Goal: Task Accomplishment & Management: Use online tool/utility

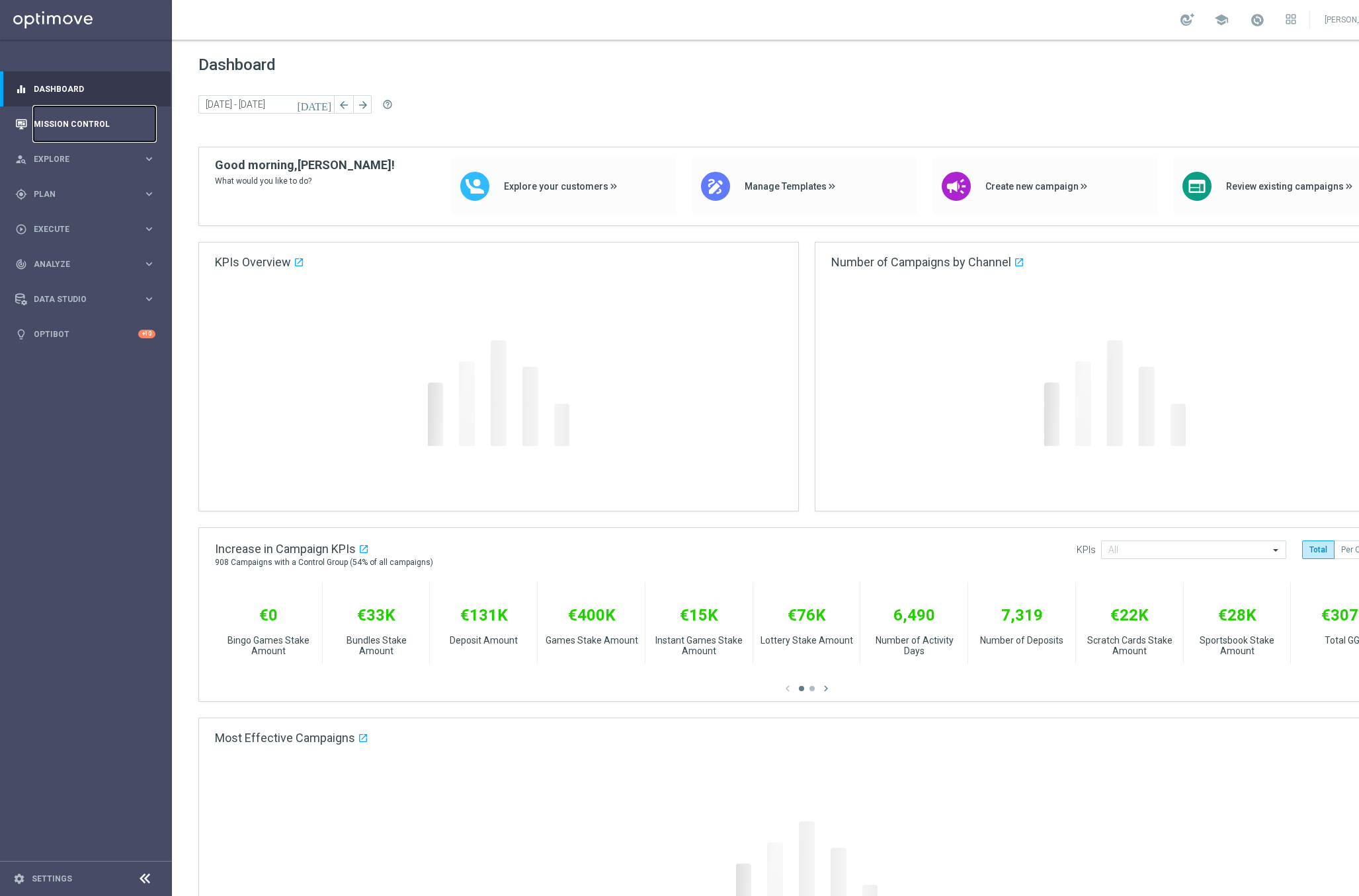
click at [127, 129] on link "Mission Control" at bounding box center [94, 124] width 121 height 35
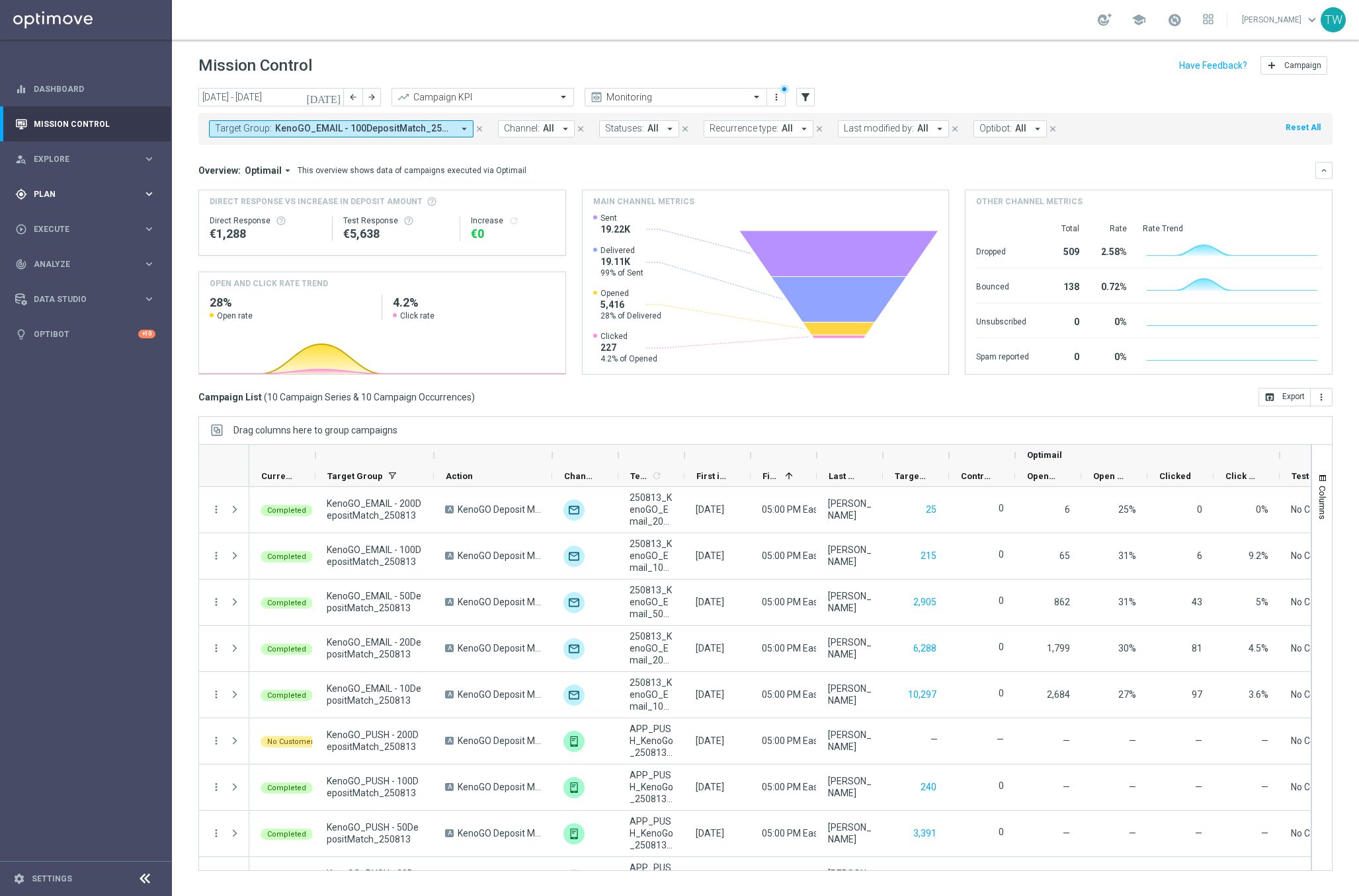
click at [117, 195] on span "Plan" at bounding box center [88, 194] width 110 height 8
click at [368, 134] on span "KenoGO_EMAIL - 100DepositMatch_250813, KenoGO_EMAIL - 10DepositMatch_250813, Ke…" at bounding box center [364, 129] width 177 height 11
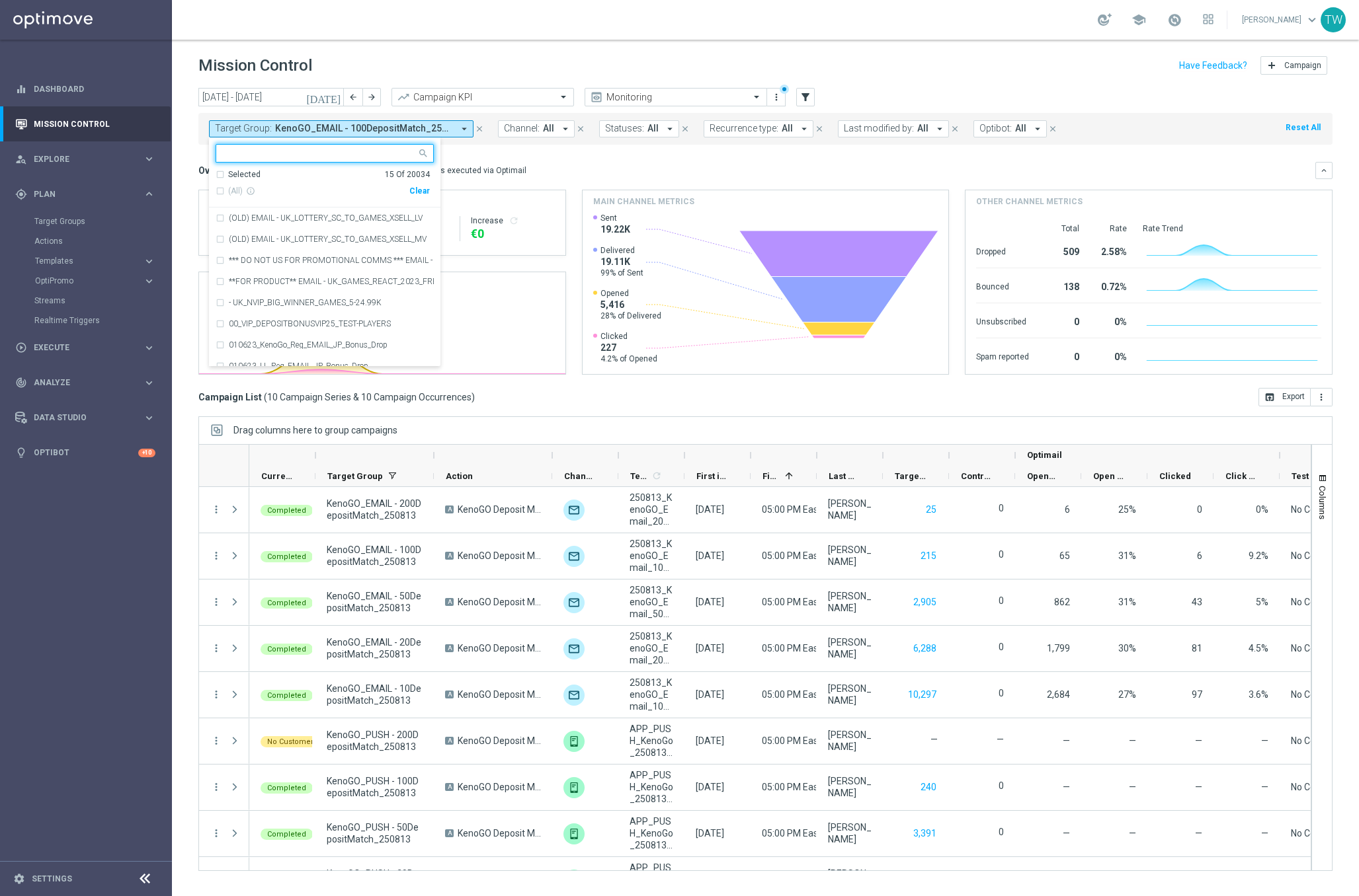
click at [0, 0] on div "Clear" at bounding box center [0, 0] width 0 height 0
click at [384, 157] on input "text" at bounding box center [320, 154] width 194 height 11
click at [279, 186] on span "(All Search Results)" at bounding box center [264, 191] width 72 height 11
type input "250815"
click at [501, 145] on mini-dashboard "Overview: Optimail arrow_drop_down This overview shows data of campaigns execut…" at bounding box center [765, 266] width 1134 height 243
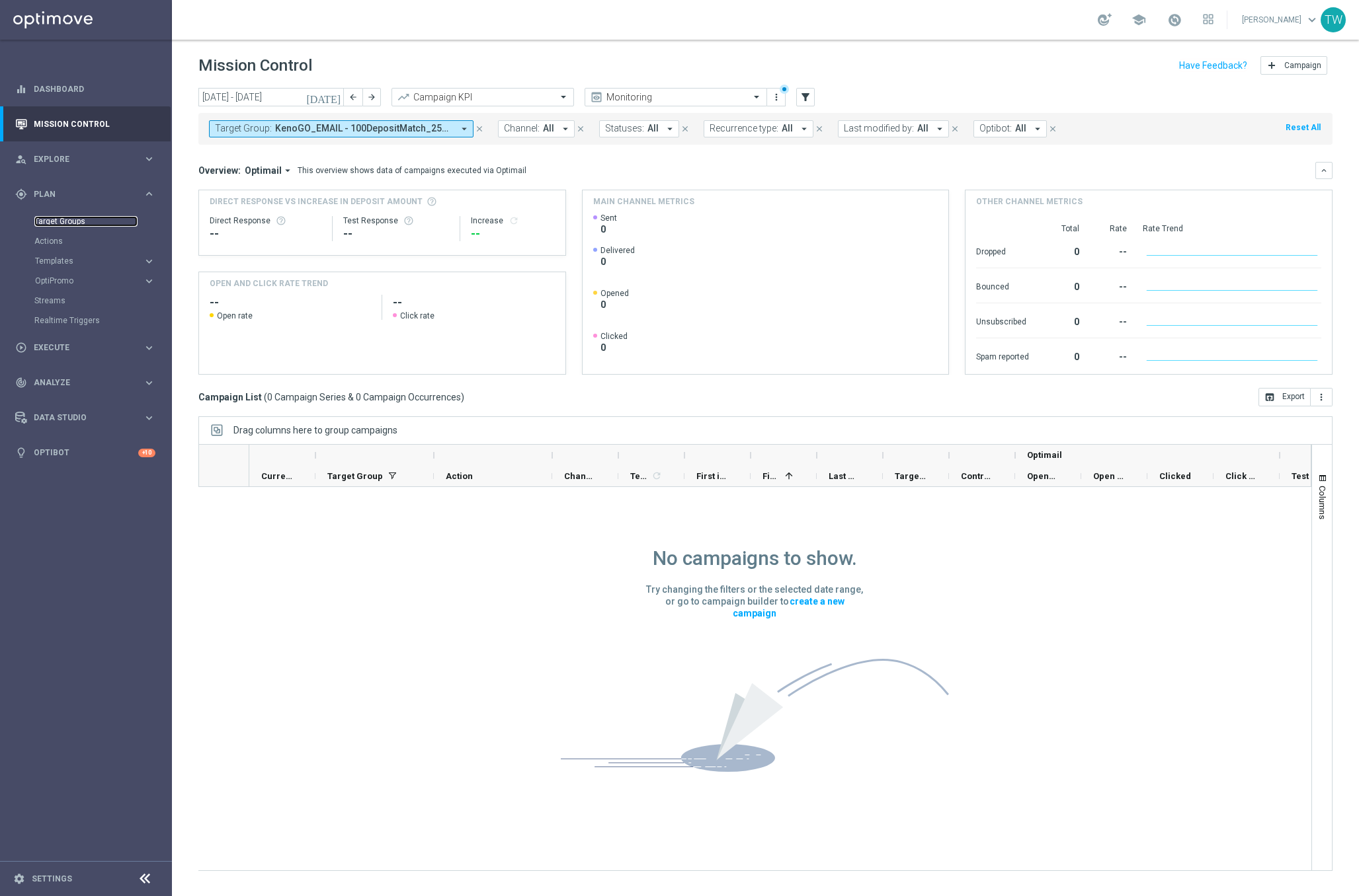
click at [75, 222] on link "Target Groups" at bounding box center [86, 222] width 103 height 11
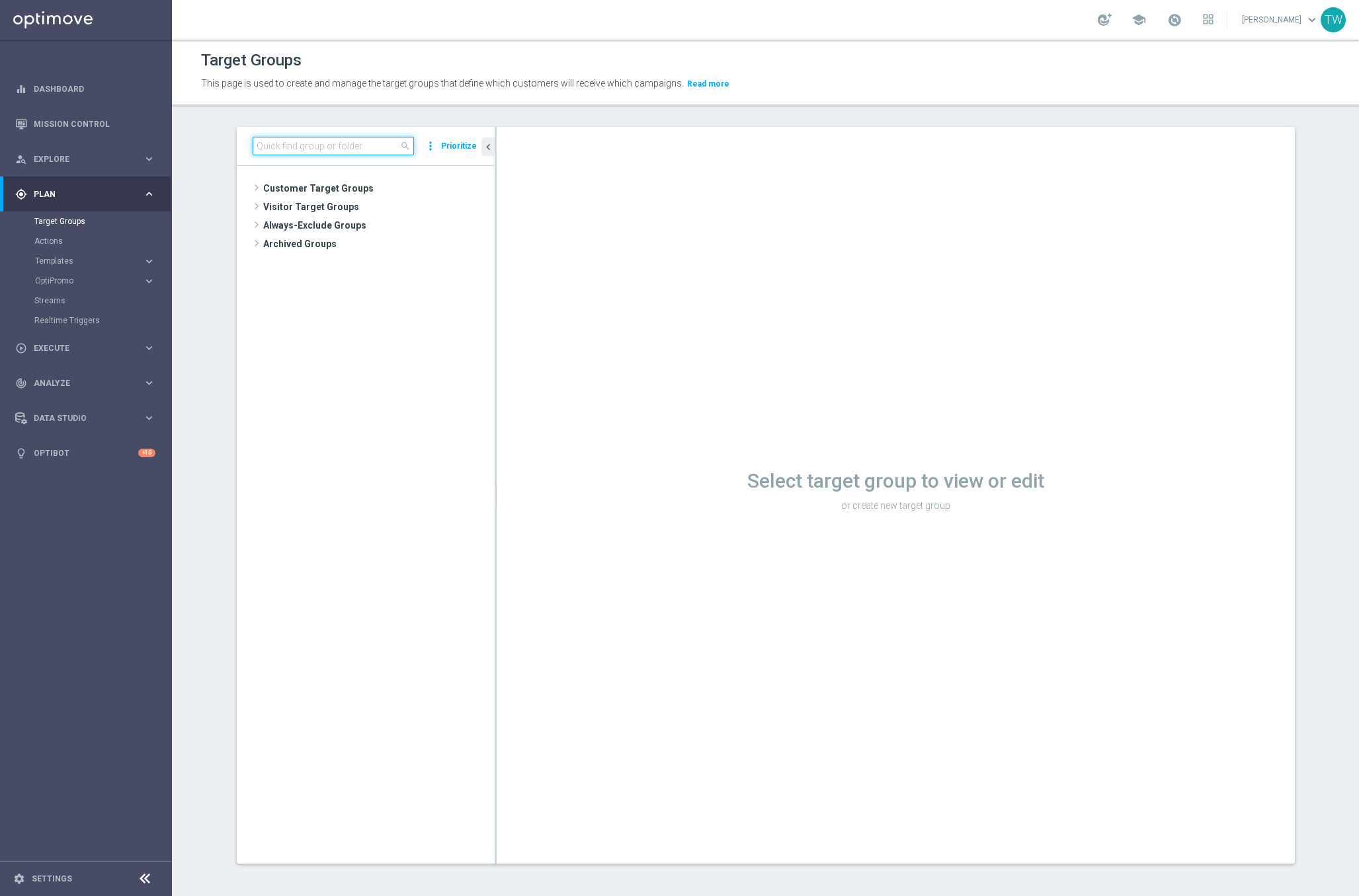
click at [327, 137] on input at bounding box center [333, 146] width 161 height 18
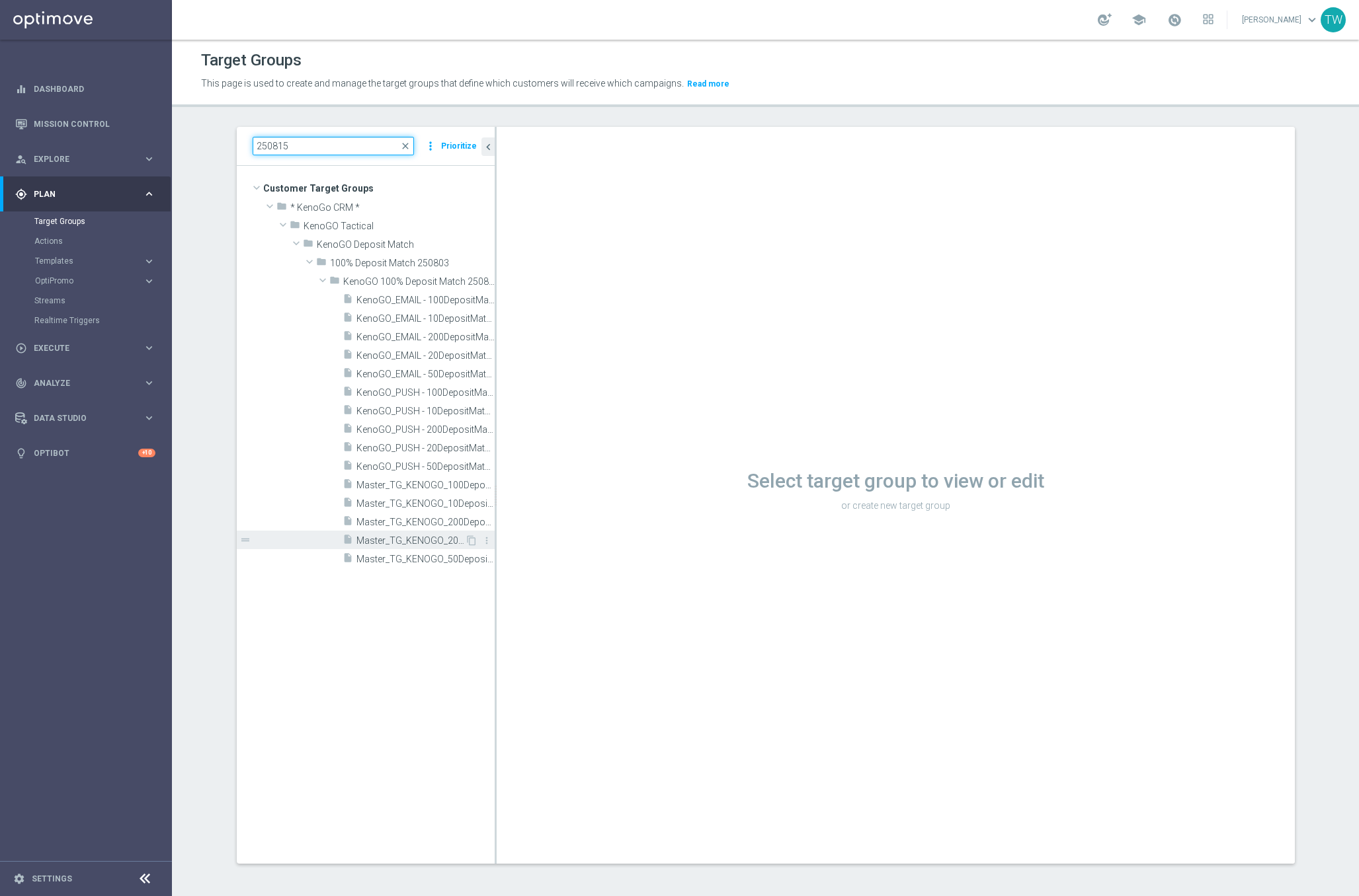
type input "250815"
click at [415, 543] on span "Master_TG_KENOGO_20DepositMatch_250815" at bounding box center [411, 541] width 109 height 11
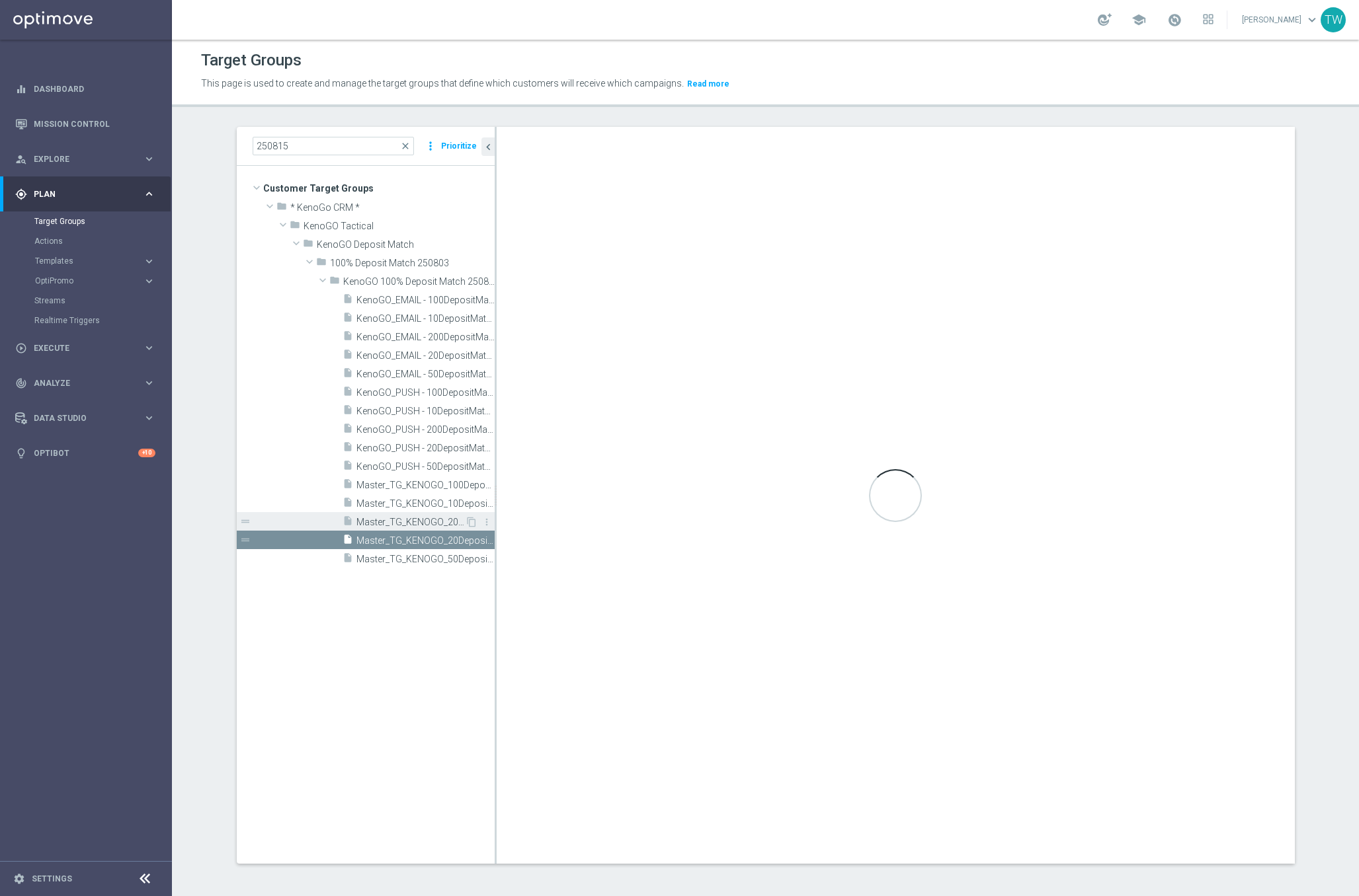
click at [425, 523] on span "Master_TG_KENOGO_200DepositMatch_250815" at bounding box center [411, 522] width 109 height 11
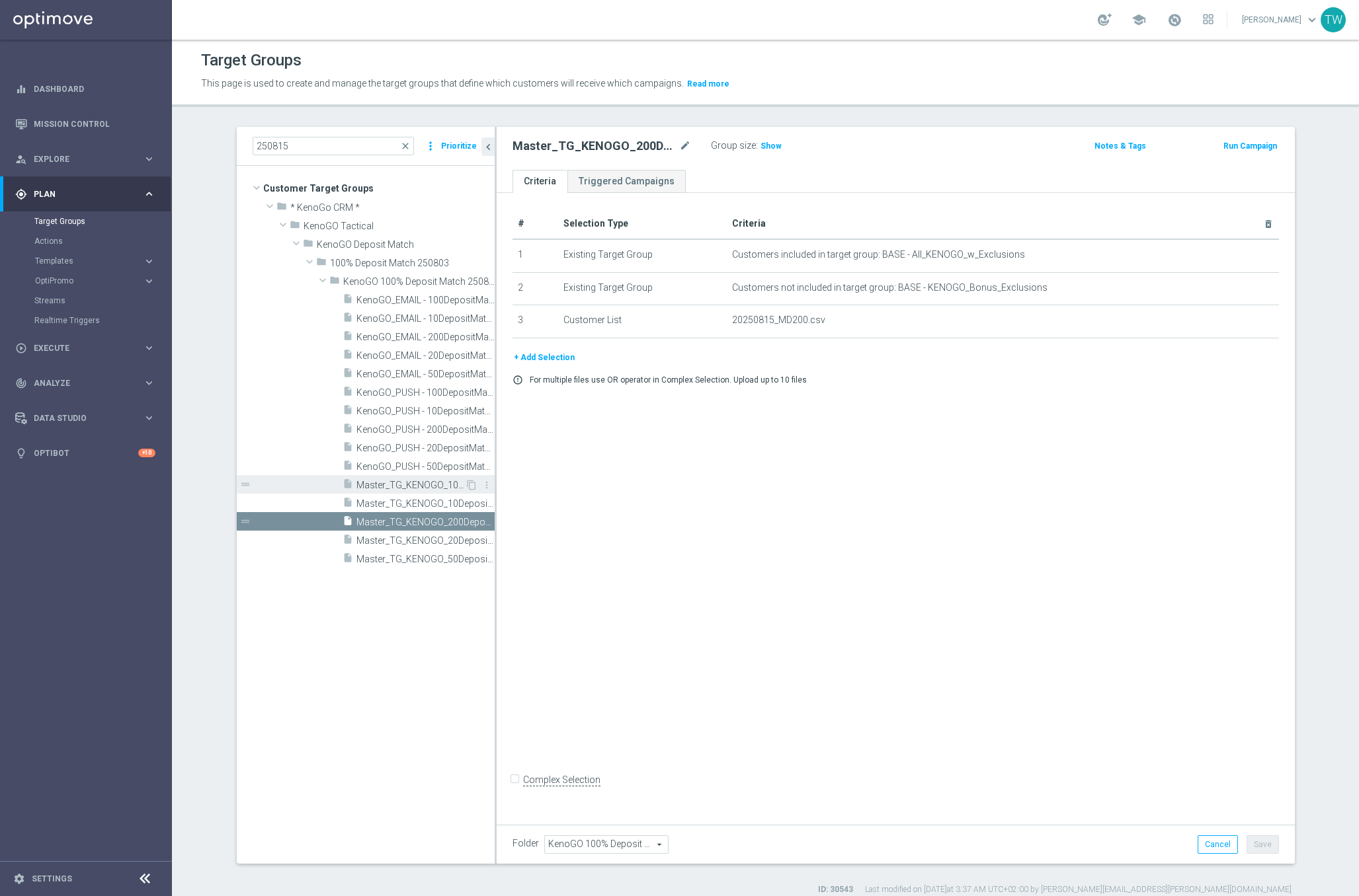
click at [435, 486] on span "Master_TG_KENOGO_100DepositMatch_250815" at bounding box center [411, 485] width 109 height 11
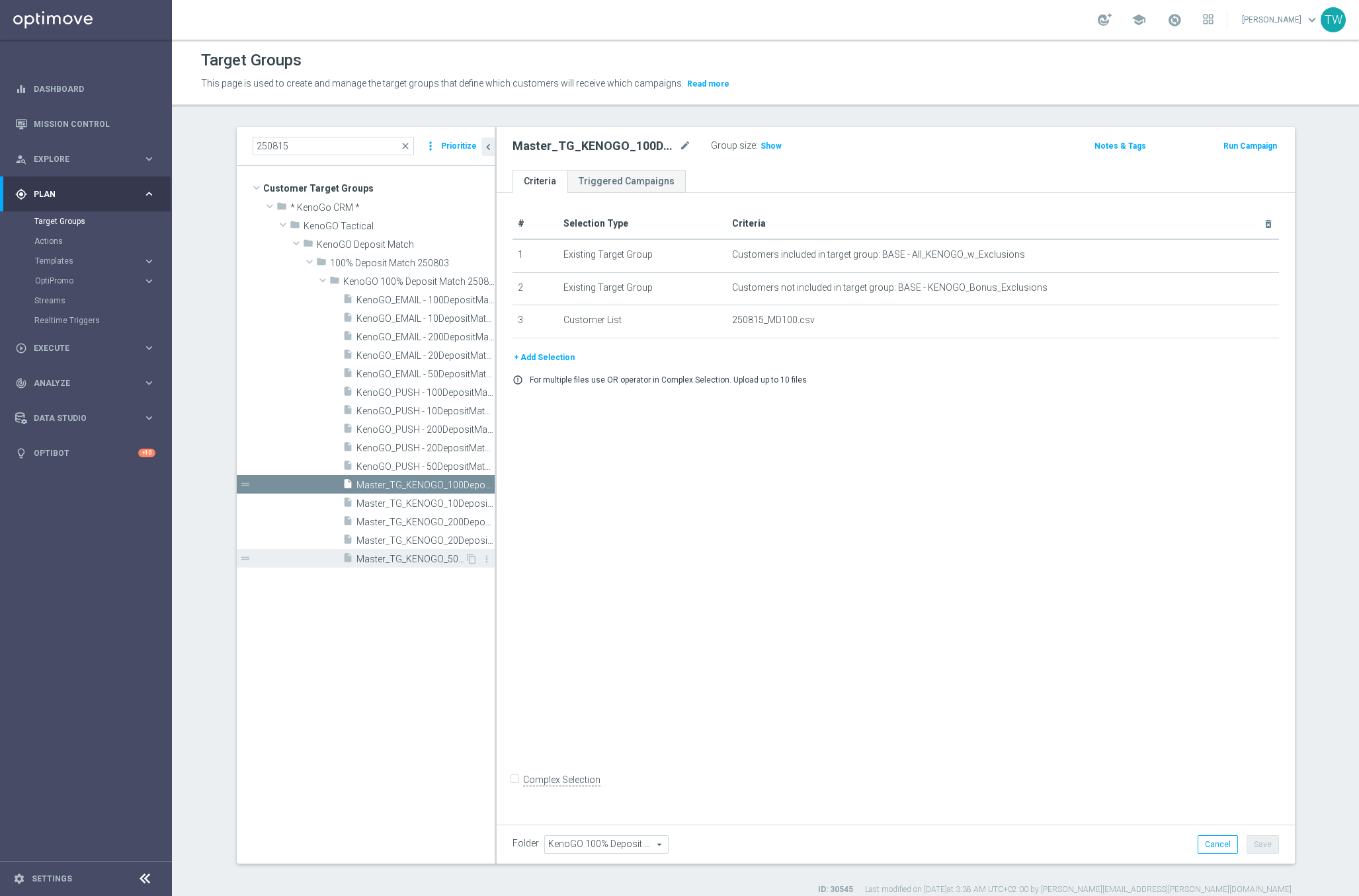
click at [446, 558] on span "Master_TG_KENOGO_50DepositMatch_250815" at bounding box center [411, 559] width 109 height 11
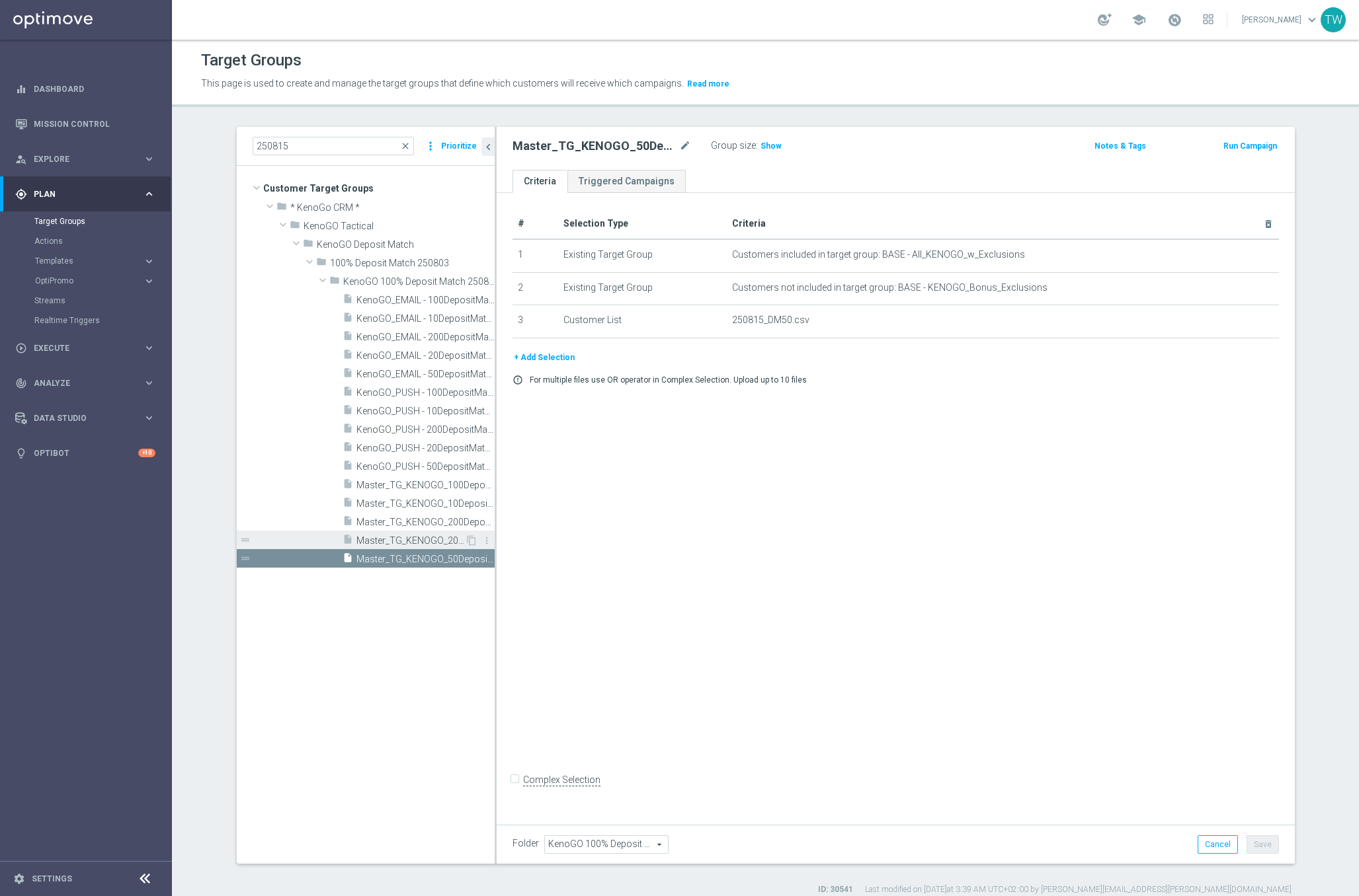
click at [433, 538] on span "Master_TG_KENOGO_20DepositMatch_250815" at bounding box center [411, 541] width 109 height 11
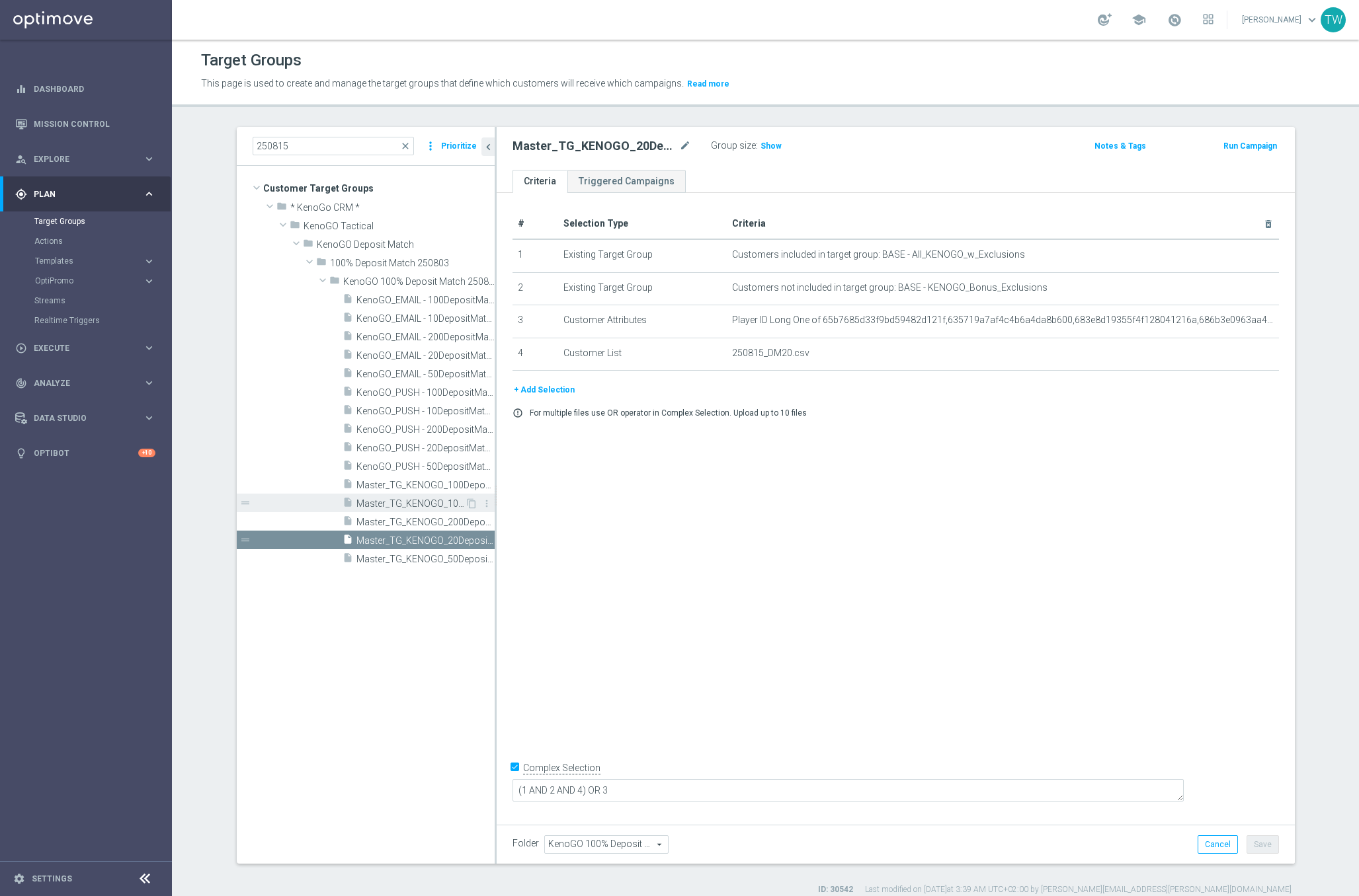
click at [432, 503] on span "Master_TG_KENOGO_10DepositMatch_250815" at bounding box center [411, 504] width 109 height 11
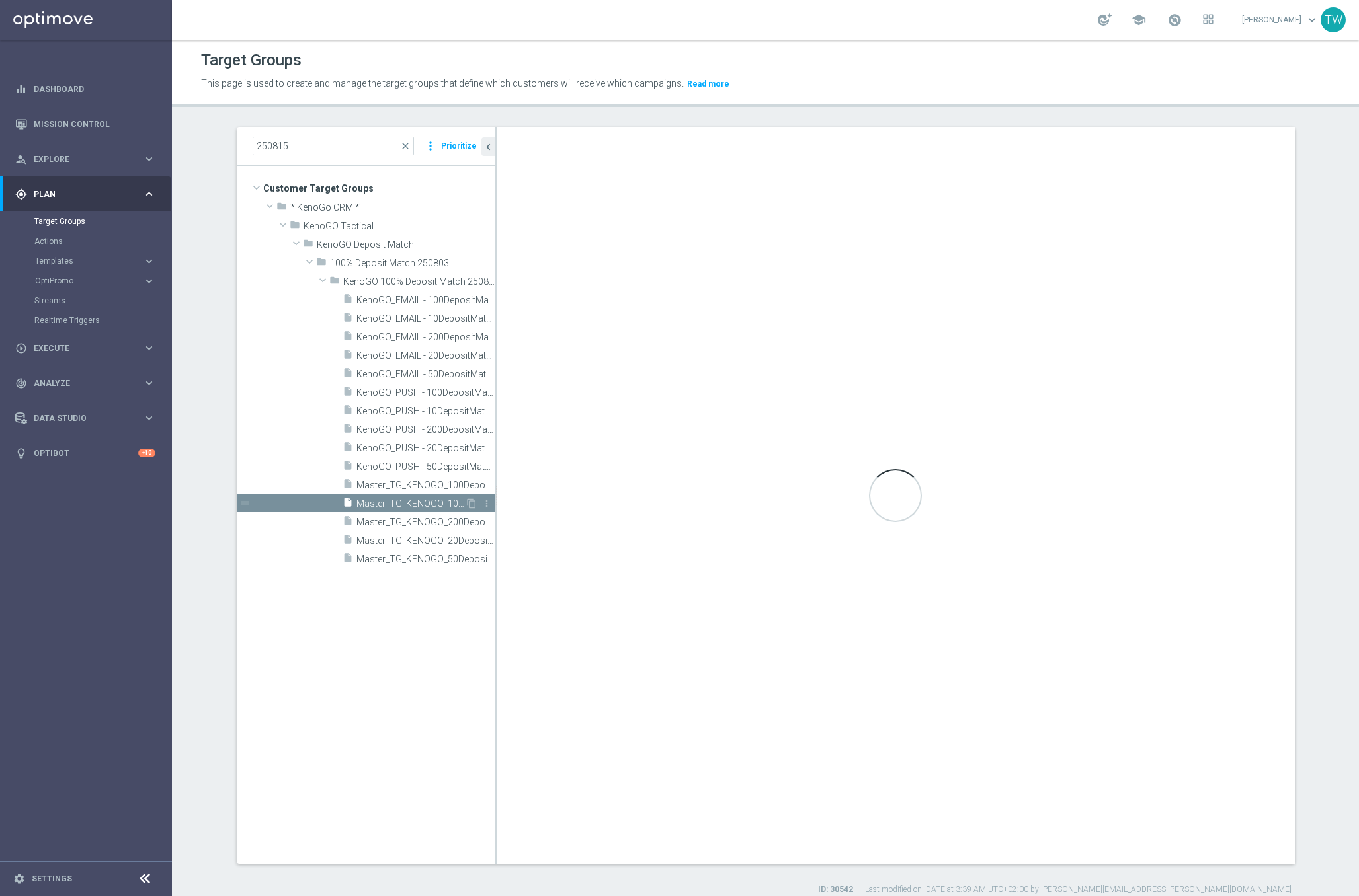
checkbox input "false"
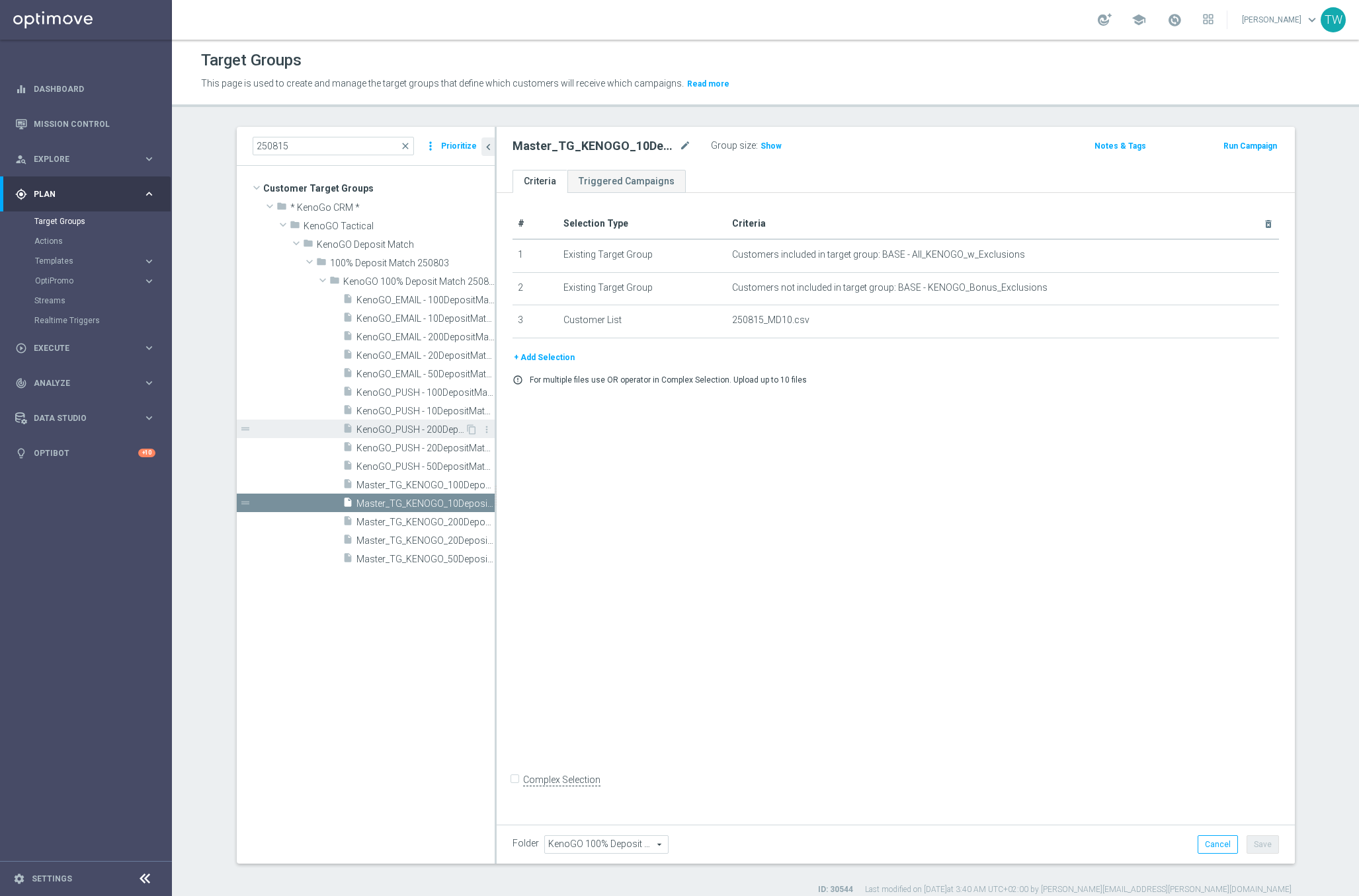
click at [432, 425] on span "KenoGO_PUSH - 200DepositMatch_250815" at bounding box center [411, 430] width 109 height 11
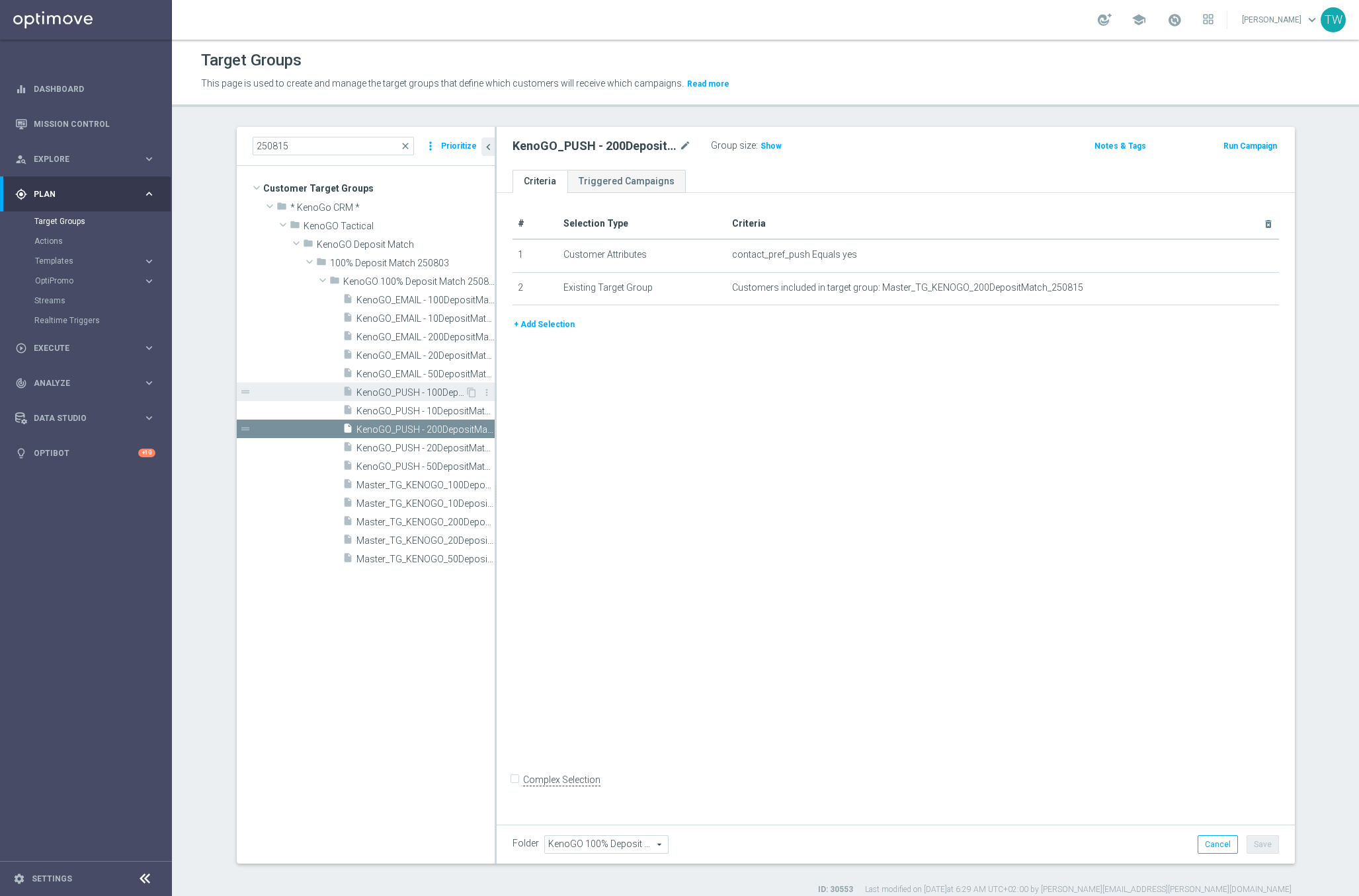
click at [442, 391] on span "KenoGO_PUSH - 100DepositMatch_250815" at bounding box center [411, 393] width 109 height 11
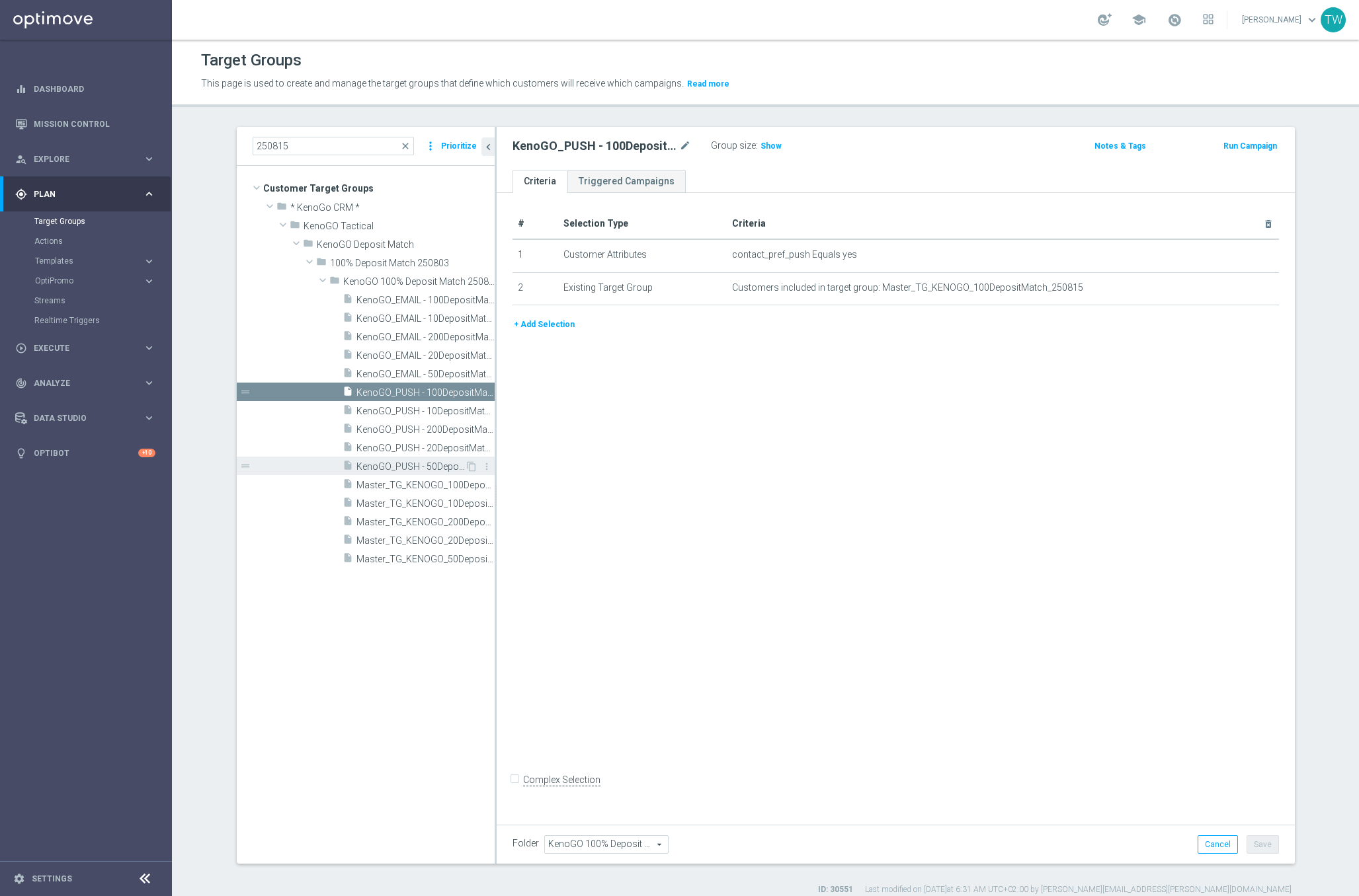
click at [445, 462] on span "KenoGO_PUSH - 50DepositMatch_250815" at bounding box center [411, 467] width 109 height 11
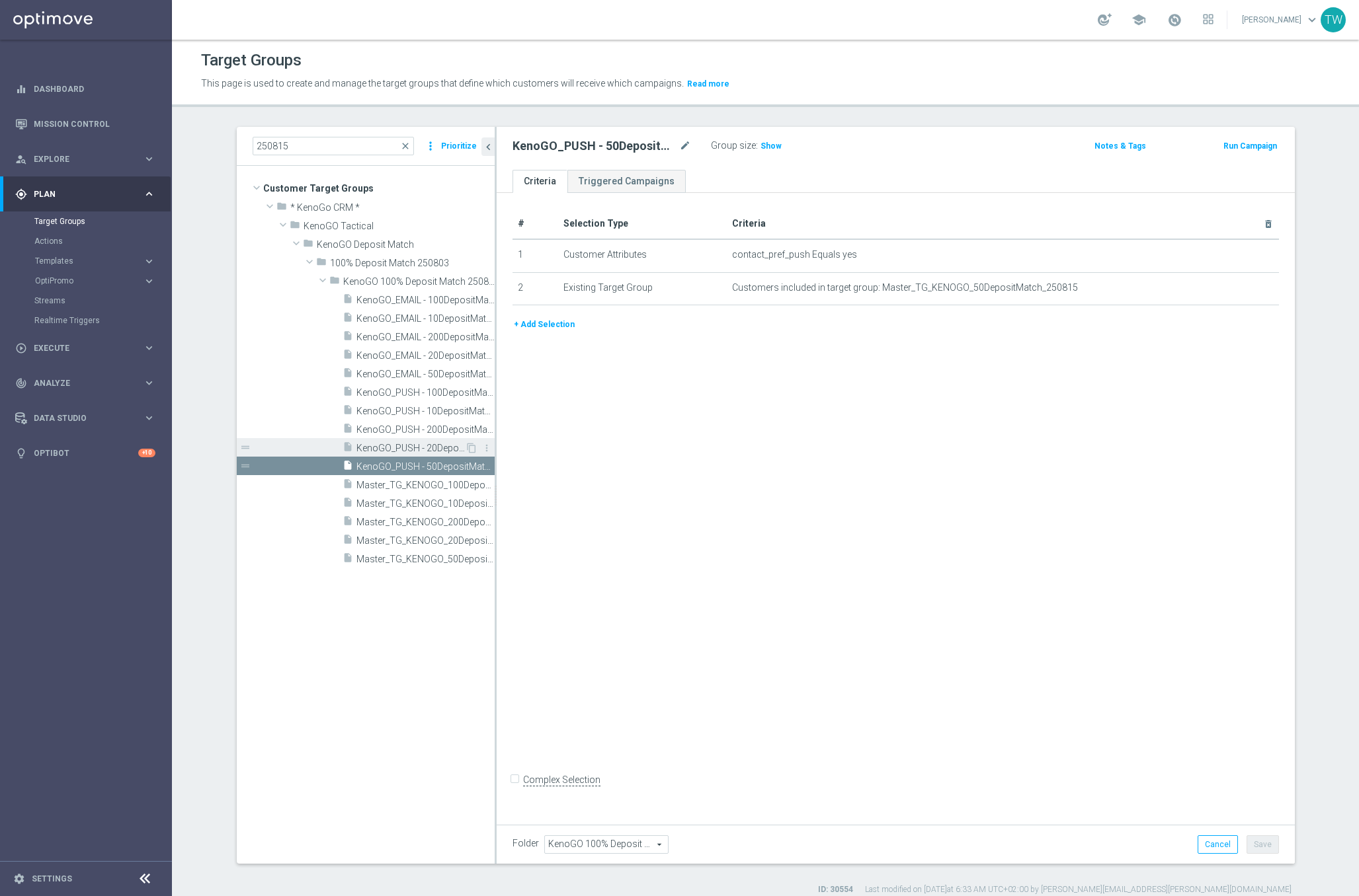
click at [445, 444] on span "KenoGO_PUSH - 20DepositMatch_250815" at bounding box center [411, 448] width 109 height 11
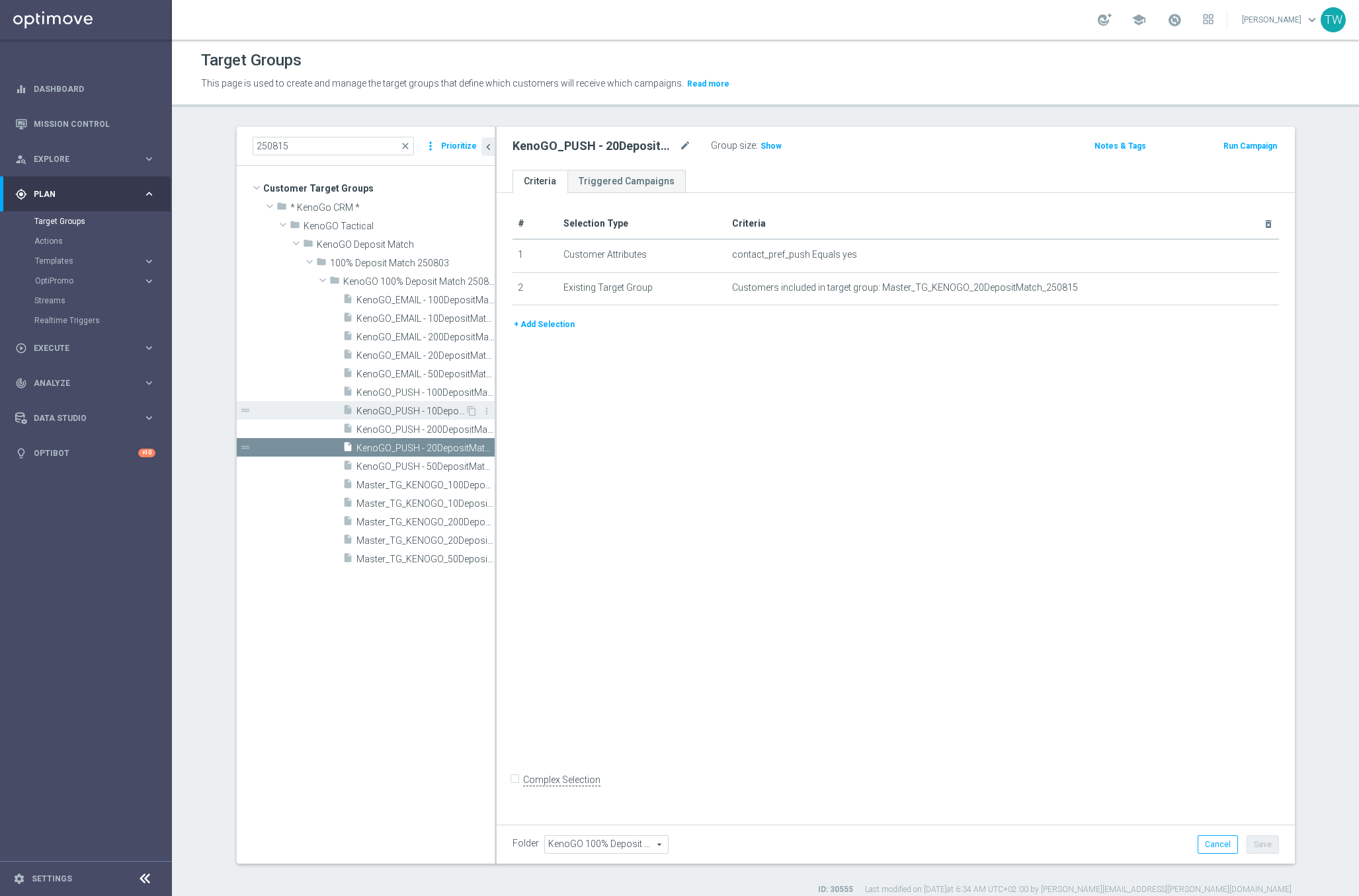
click at [448, 411] on span "KenoGO_PUSH - 10DepositMatch_250815" at bounding box center [411, 411] width 109 height 11
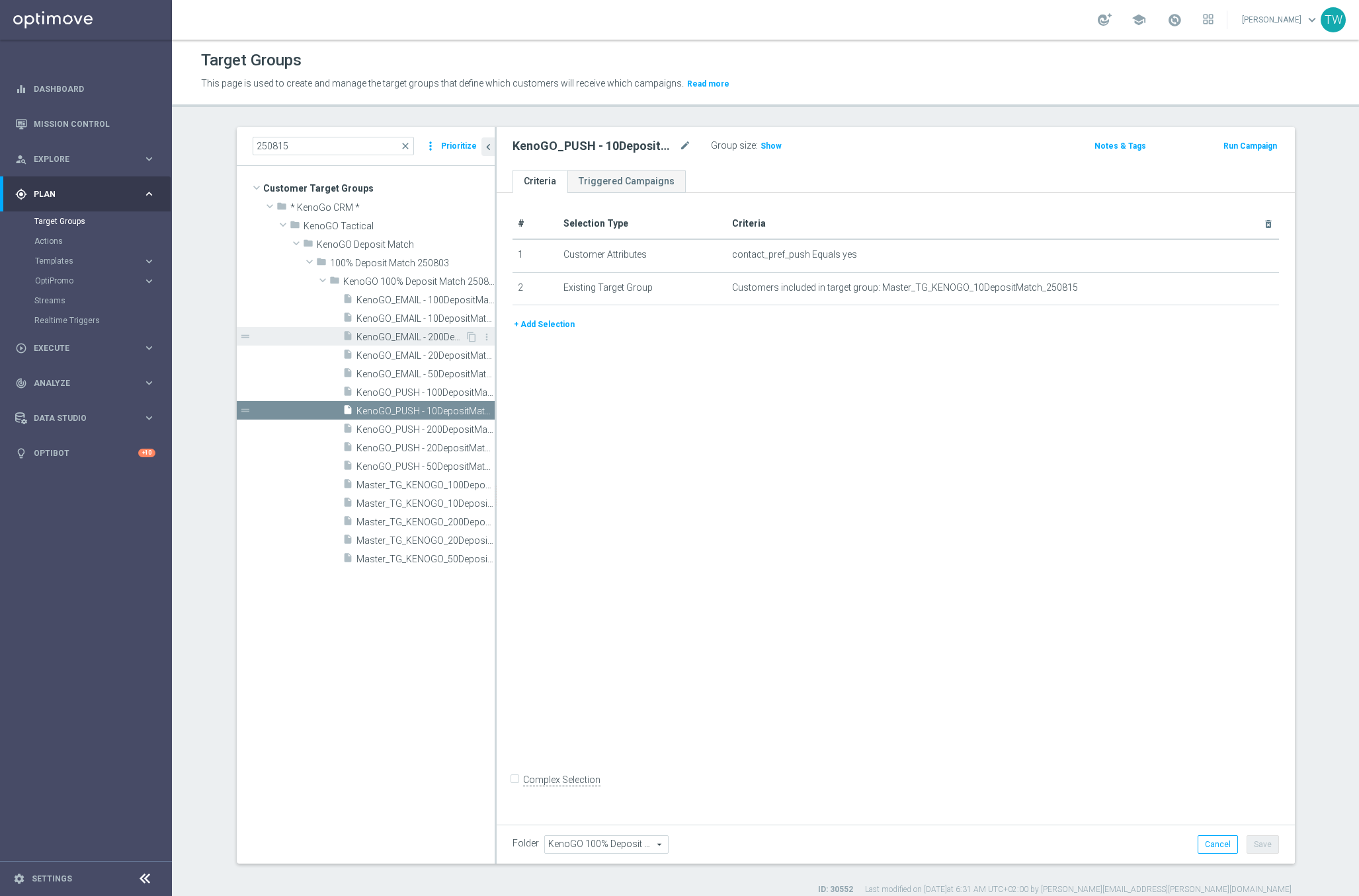
click at [445, 336] on span "KenoGO_EMAIL - 200DepositMatch_250815" at bounding box center [411, 338] width 109 height 11
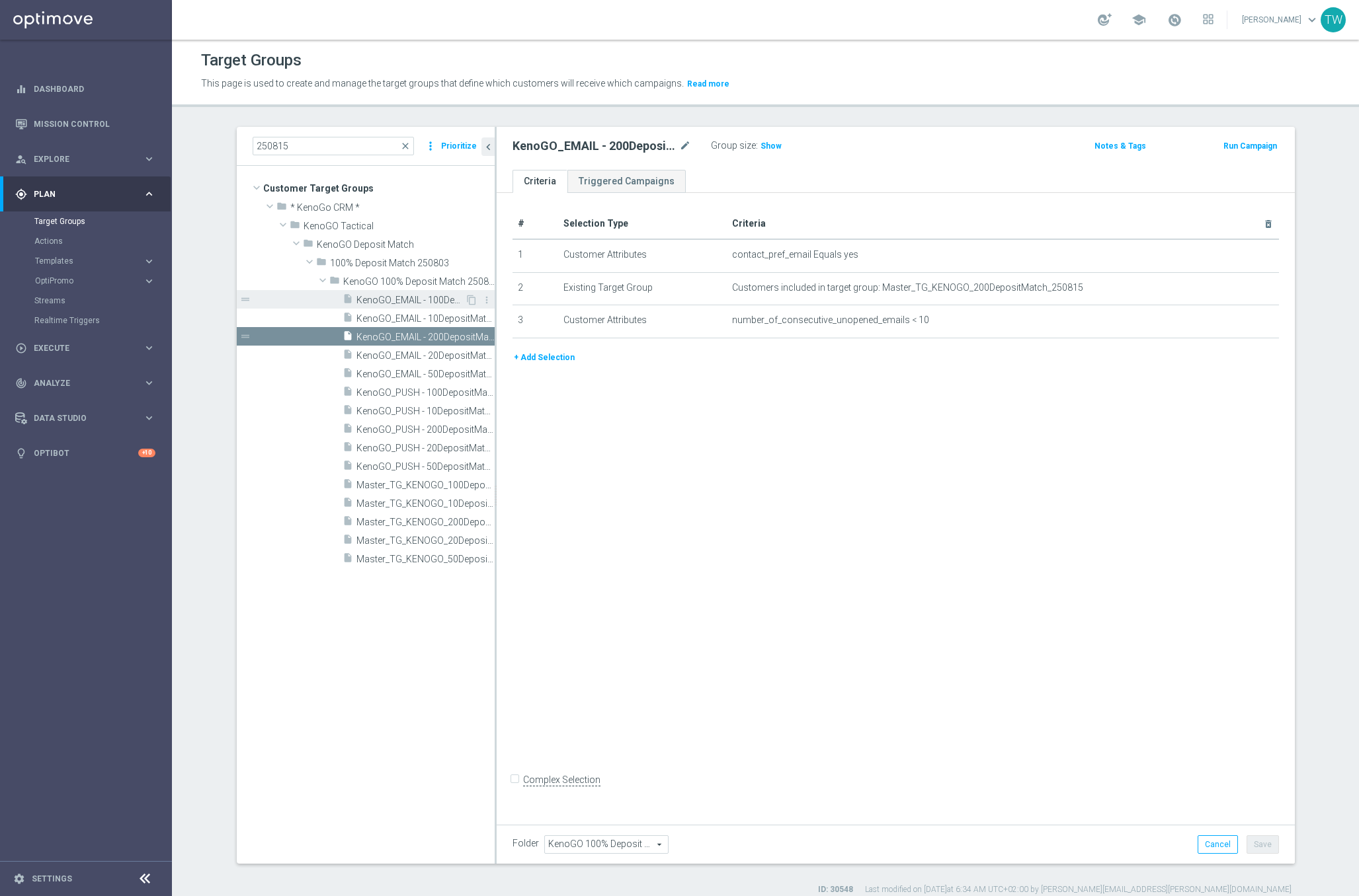
click at [448, 305] on div "insert_drive_file KenoGO_EMAIL - 100DepositMatch_250815" at bounding box center [403, 300] width 122 height 18
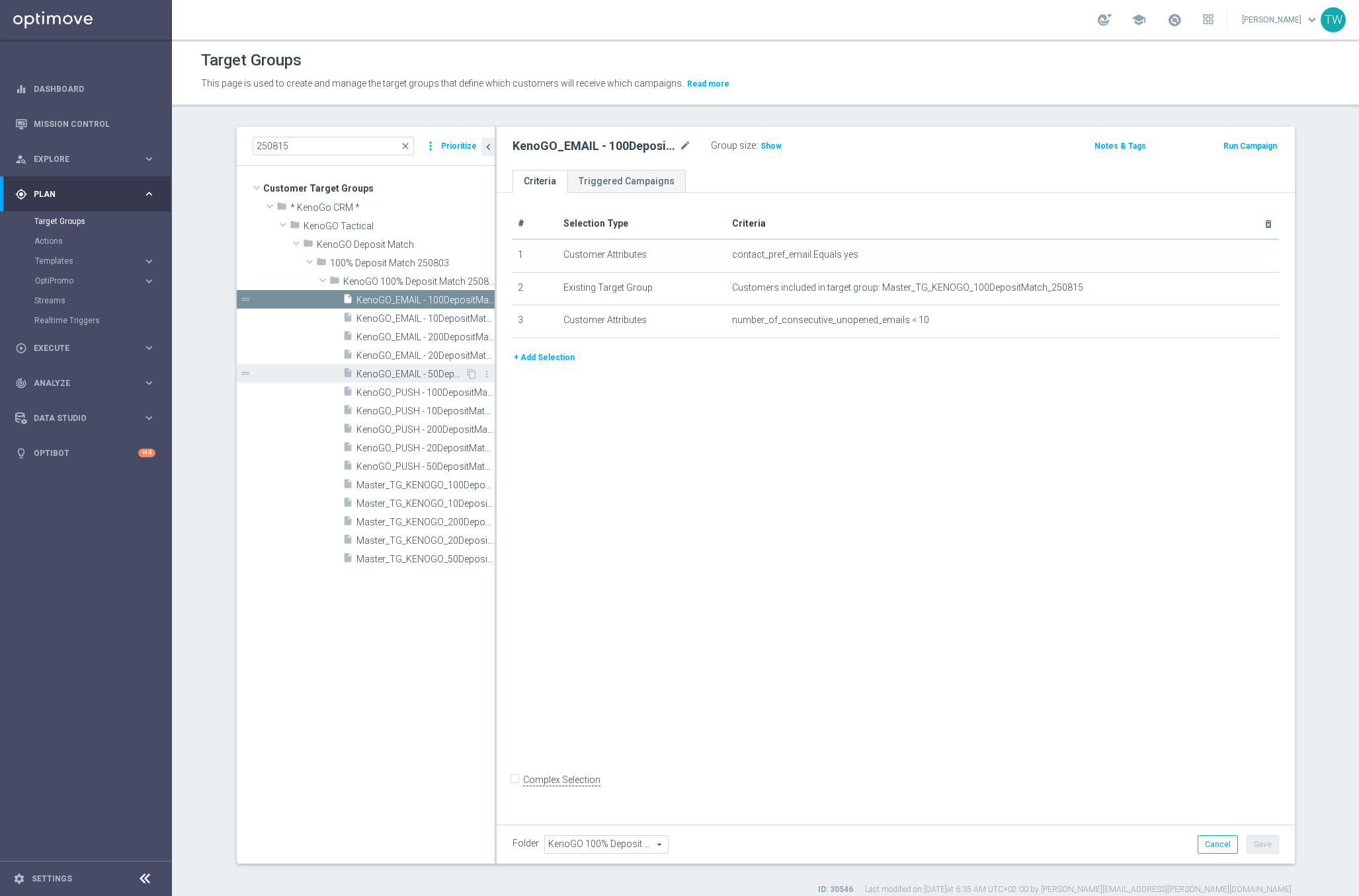
click at [457, 369] on span "KenoGO_EMAIL - 50DepositMatch_250815" at bounding box center [411, 375] width 109 height 11
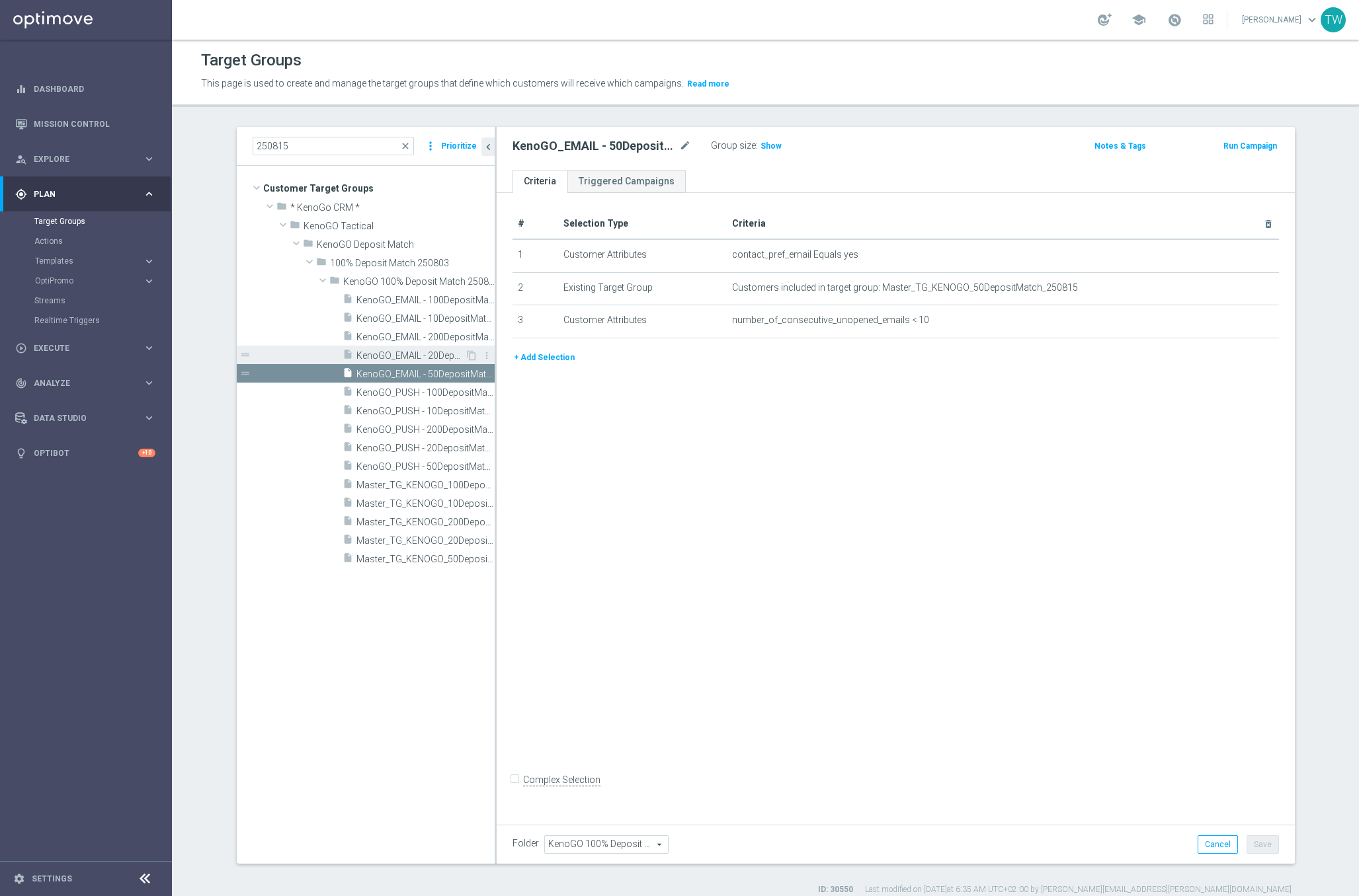
click at [433, 357] on span "KenoGO_EMAIL - 20DepositMatch_250815" at bounding box center [411, 356] width 109 height 11
click at [434, 315] on span "KenoGO_EMAIL - 10DepositMatch_250815" at bounding box center [411, 319] width 109 height 11
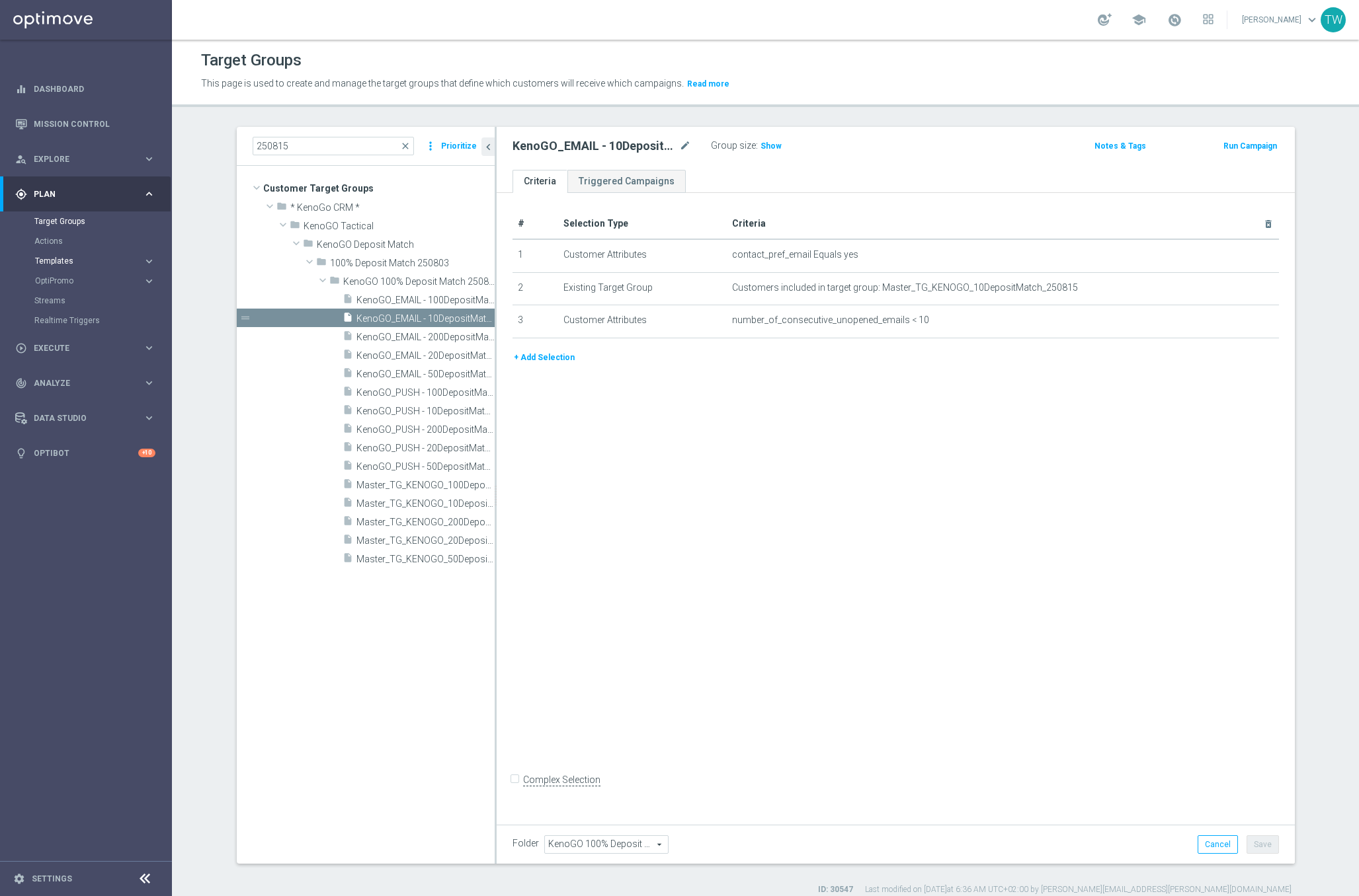
click at [120, 262] on span "Templates" at bounding box center [82, 261] width 94 height 8
click at [64, 286] on div "Optimail" at bounding box center [105, 281] width 129 height 20
click at [55, 281] on link "Optimail" at bounding box center [89, 281] width 97 height 11
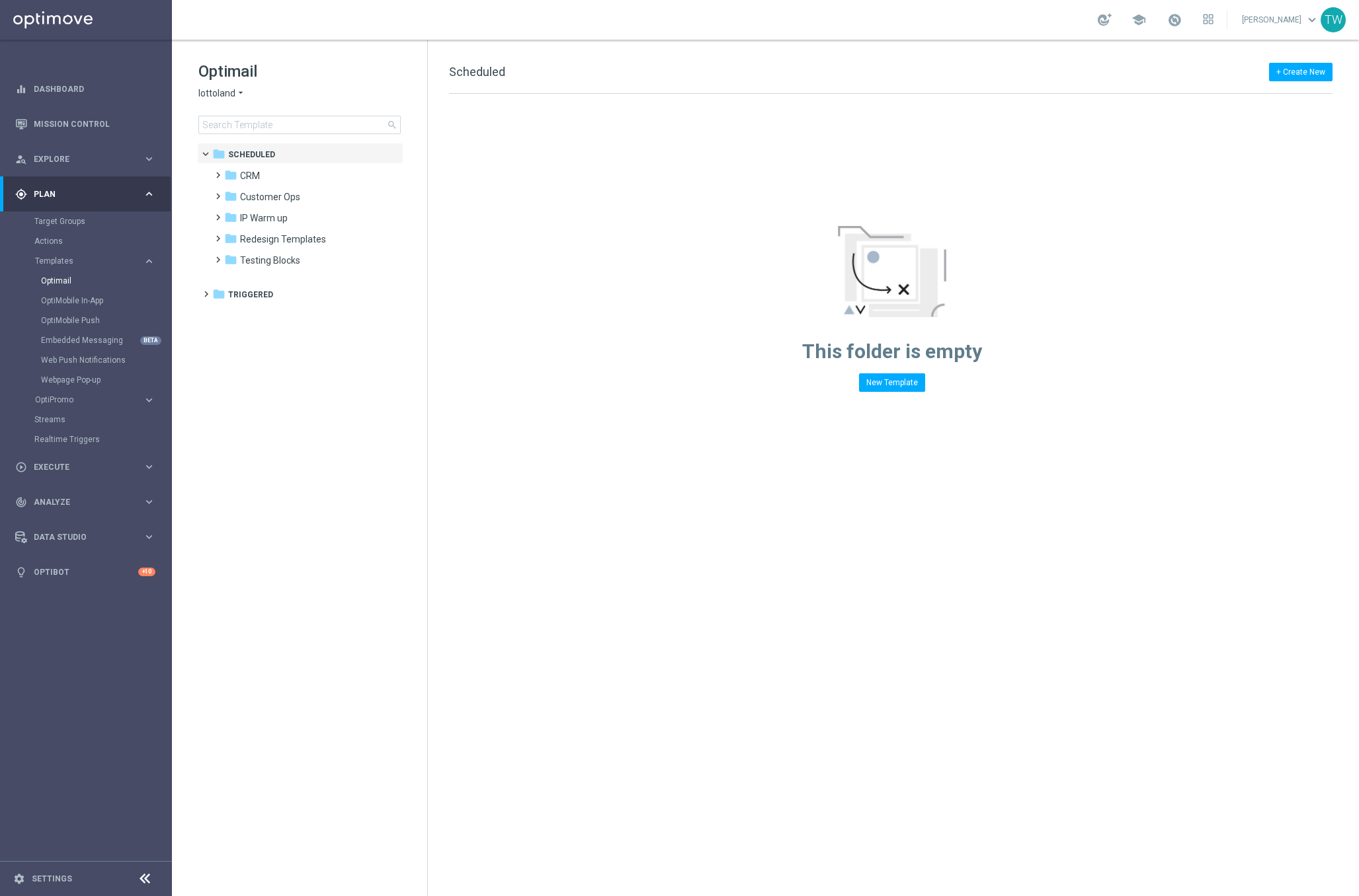
click at [225, 99] on span "lottoland" at bounding box center [216, 93] width 37 height 13
click at [0, 0] on span "KenoGO" at bounding box center [0, 0] width 0 height 0
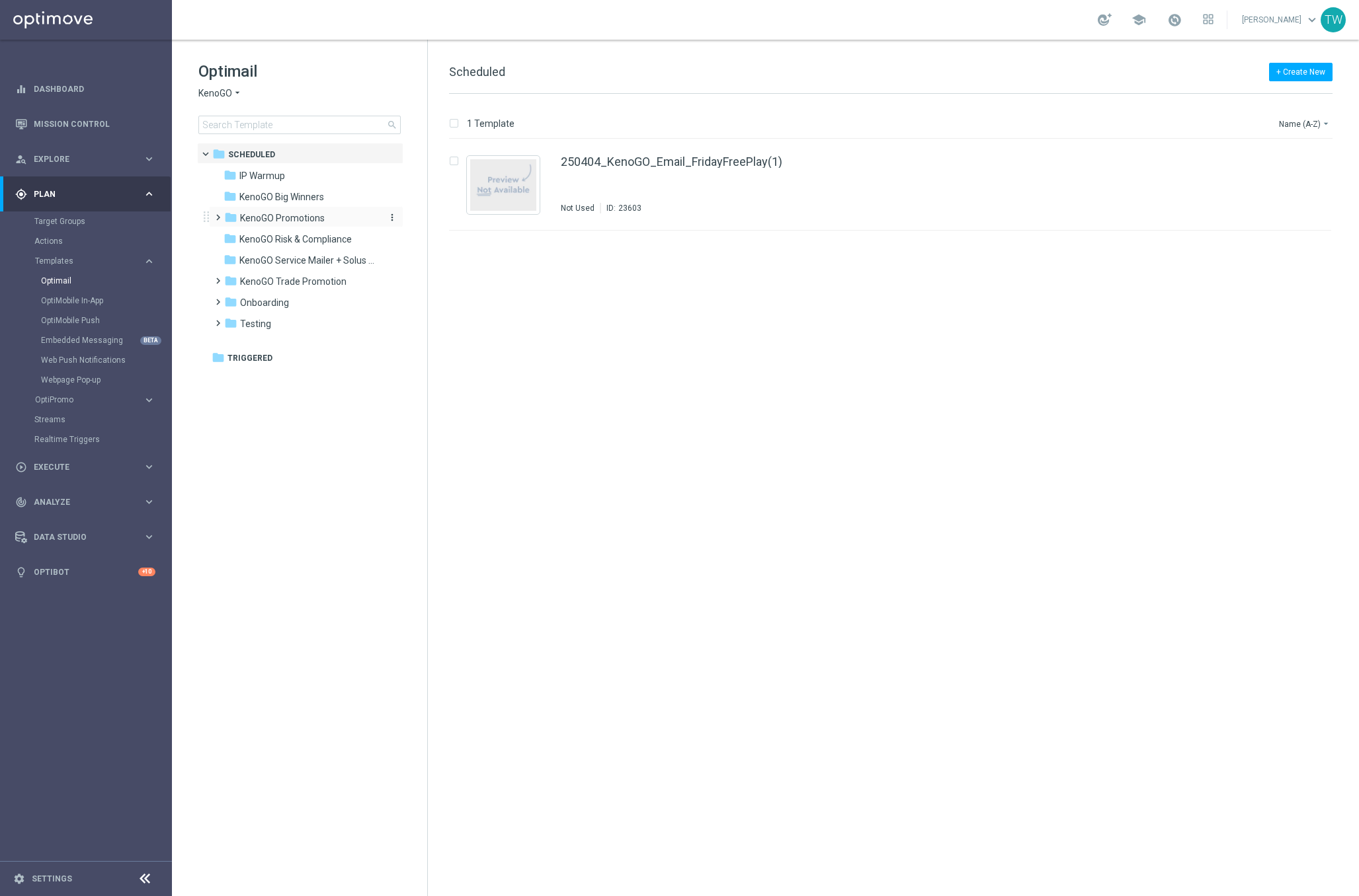
click at [320, 212] on span "KenoGO Promotions" at bounding box center [282, 217] width 84 height 12
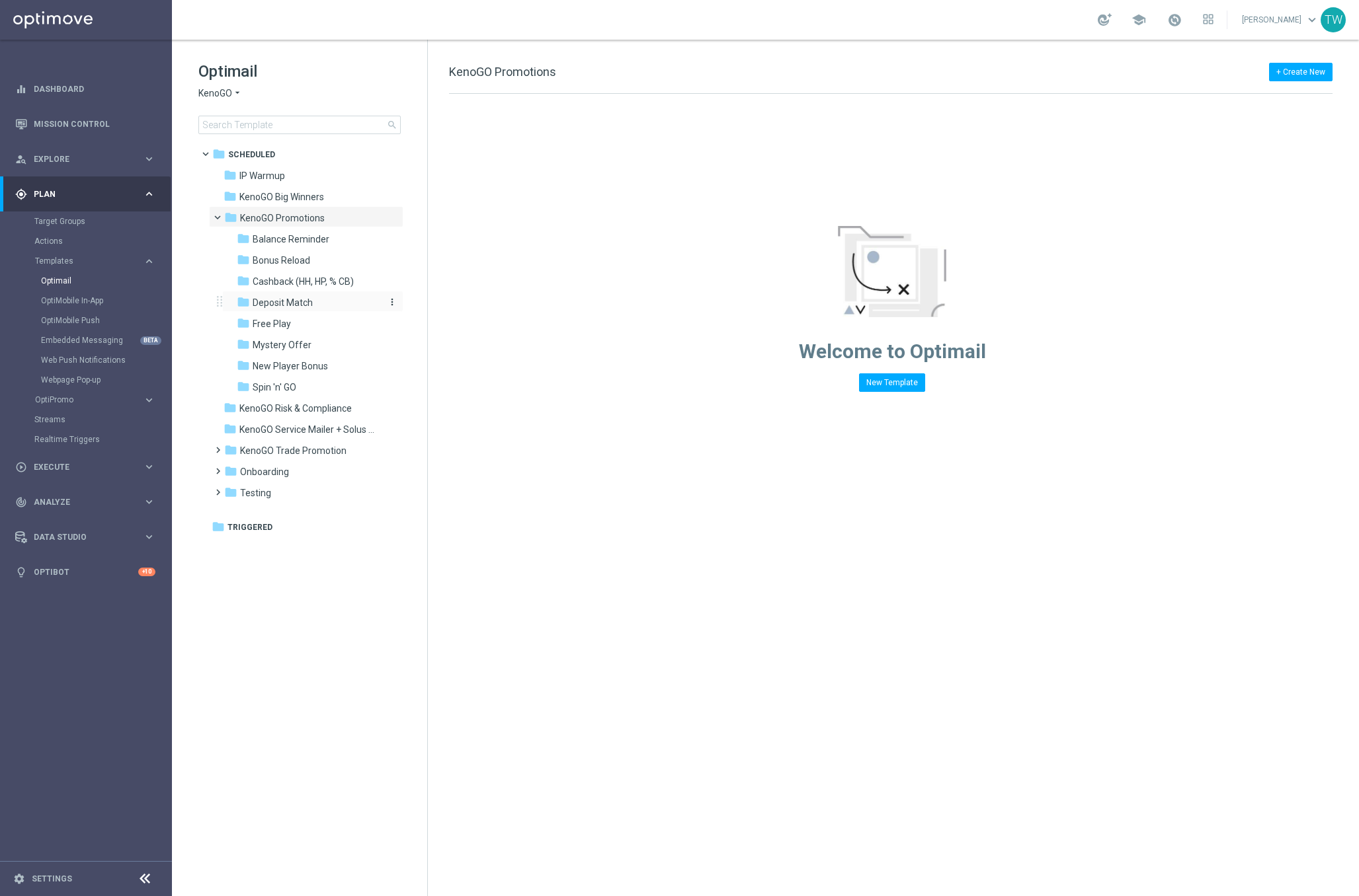
click at [341, 302] on div "folder Deposit Match" at bounding box center [307, 303] width 141 height 15
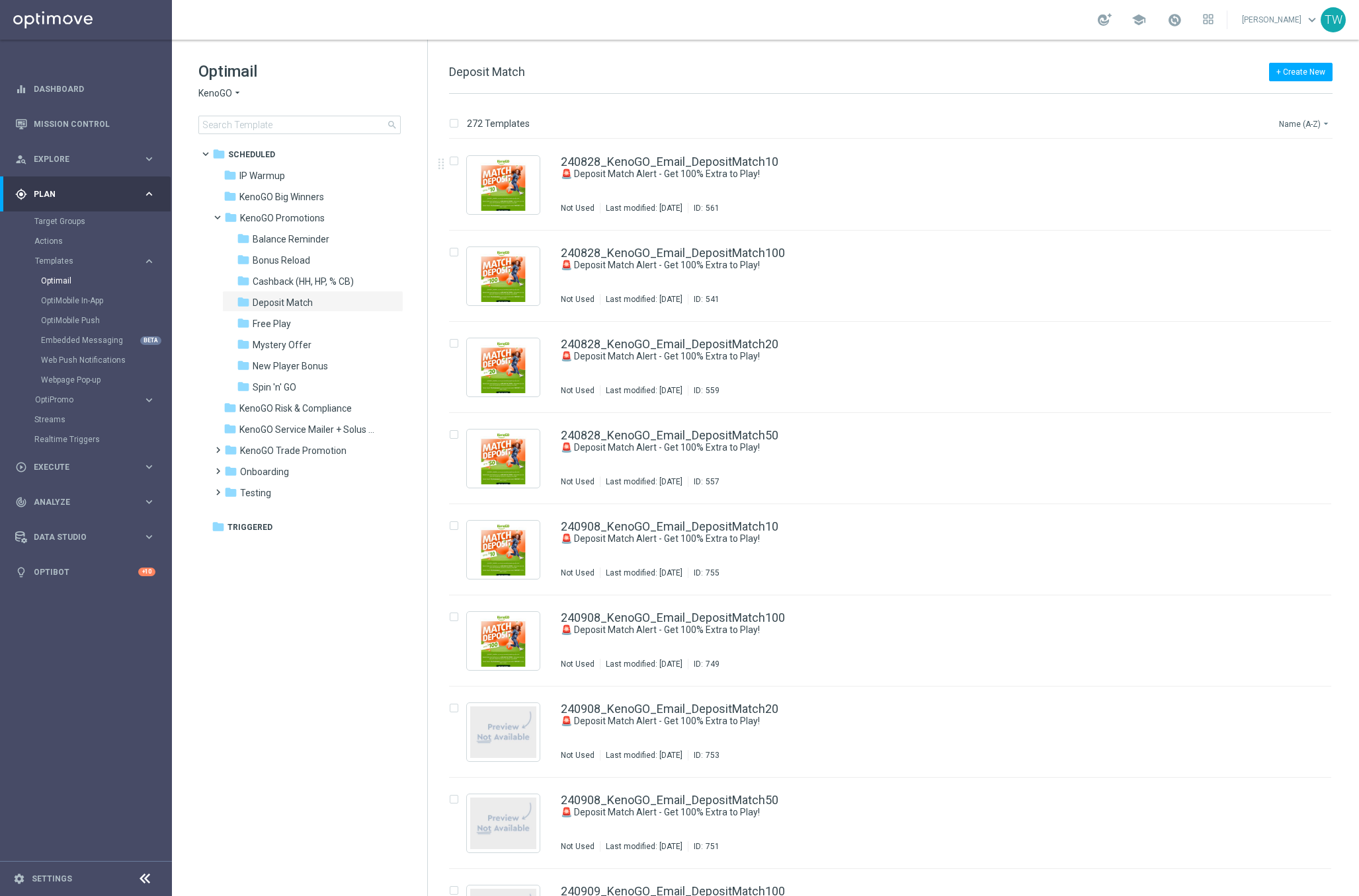
click at [1304, 125] on button "Name (A-Z) arrow_drop_down" at bounding box center [1305, 124] width 55 height 16
click at [1297, 183] on span "Date Modified (Newest)" at bounding box center [1282, 182] width 89 height 9
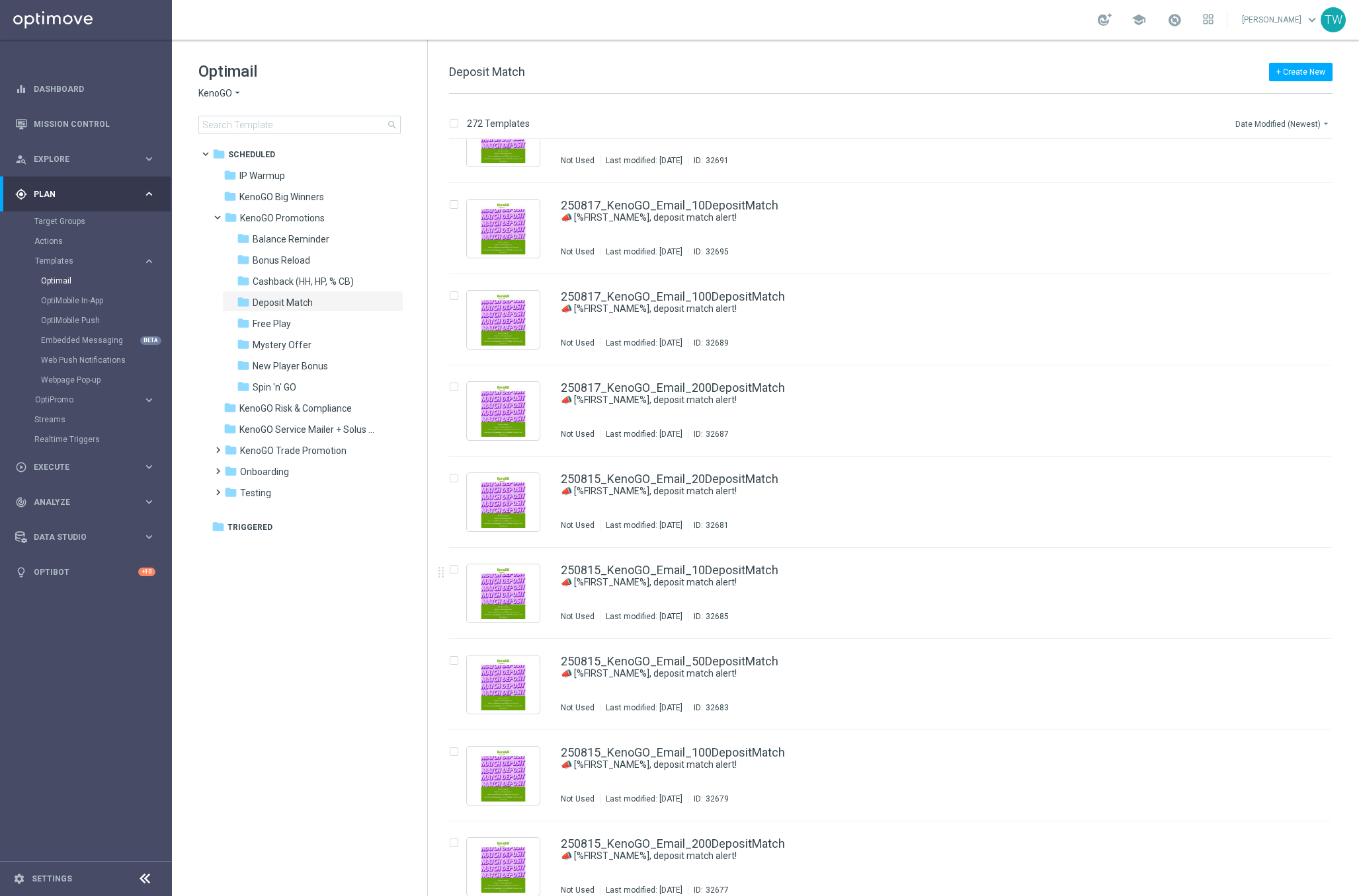
scroll to position [151, 0]
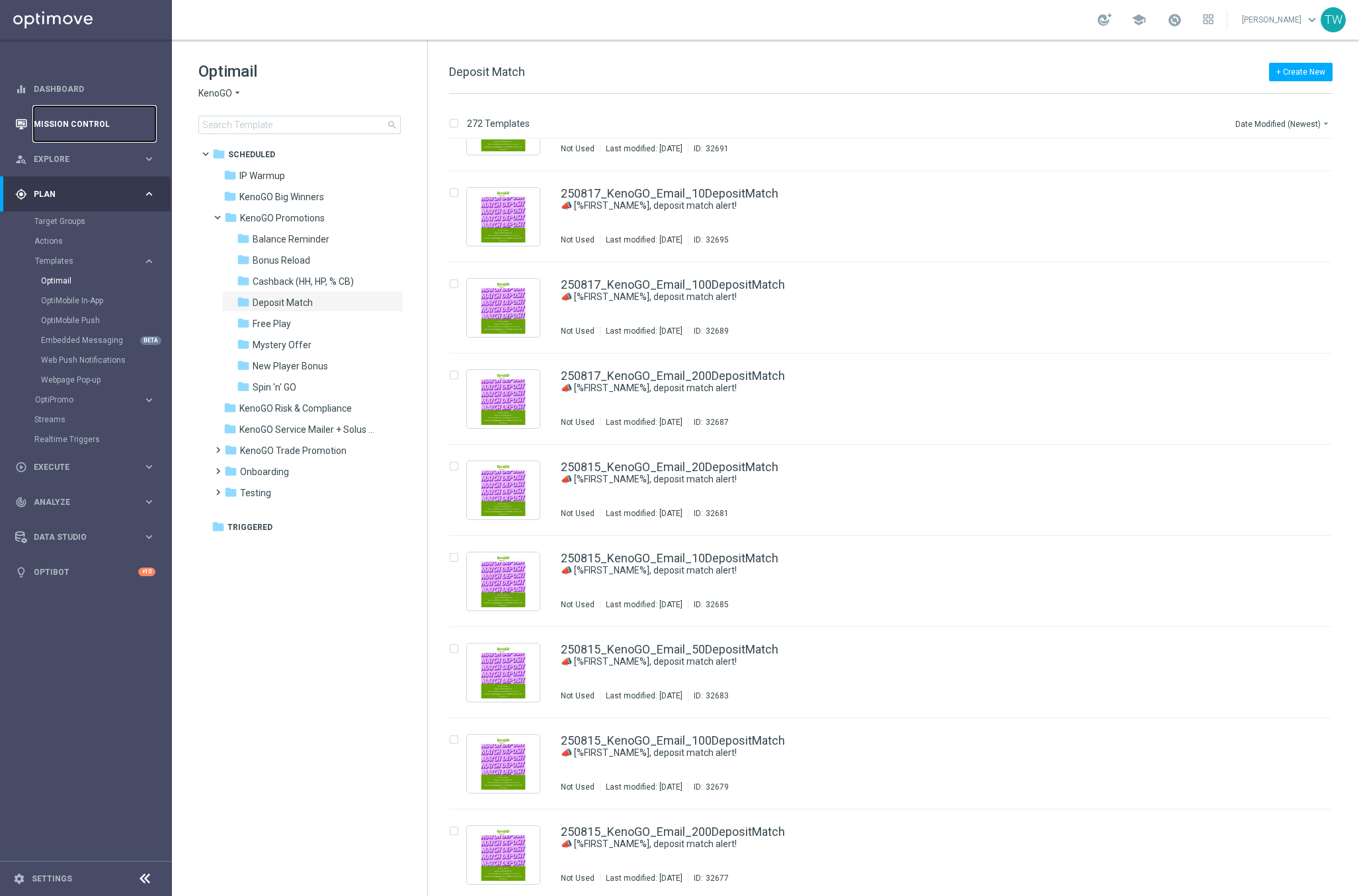
click at [53, 121] on link "Mission Control" at bounding box center [94, 124] width 121 height 35
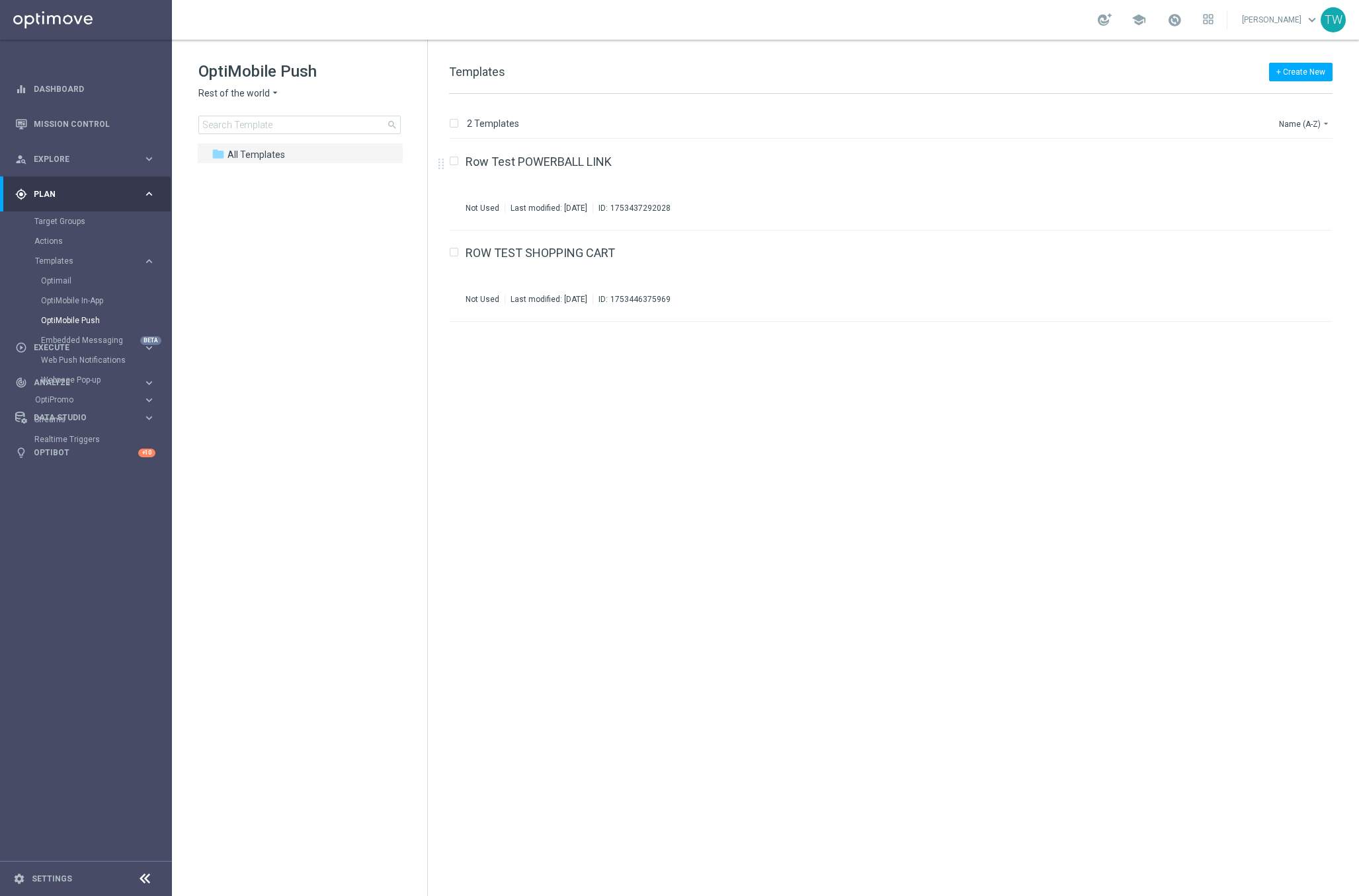
click at [275, 100] on div "OptiMobile Push Rest of the world arrow_drop_down × Rest of the world search" at bounding box center [312, 97] width 229 height 73
click at [270, 98] on icon "arrow_drop_down" at bounding box center [275, 93] width 11 height 13
click at [0, 0] on span "KenoGO Australia" at bounding box center [0, 0] width 0 height 0
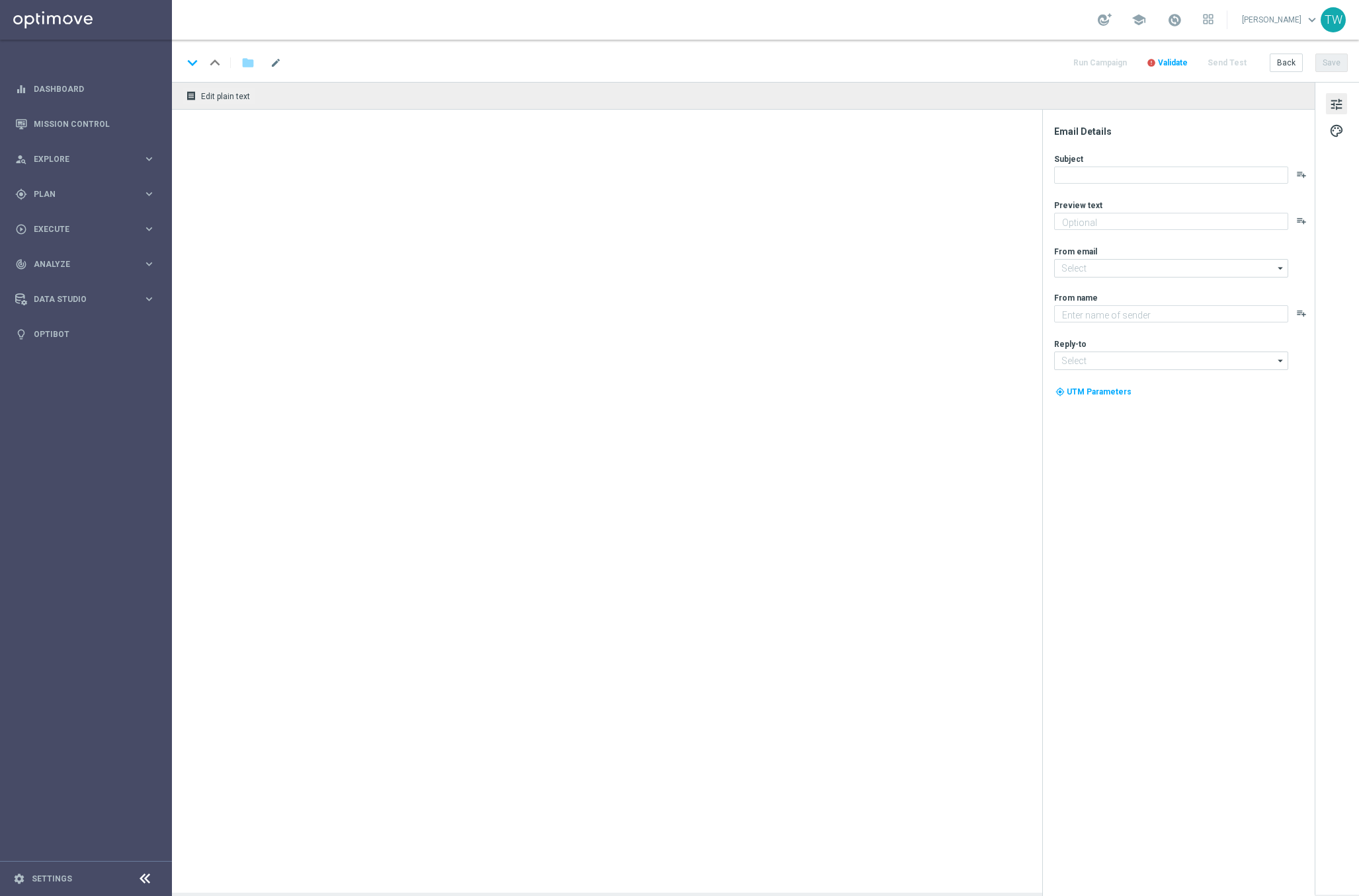
type textarea "Your turn to get matched!"
type input "mail@crm.kenogo.com.au"
type textarea "KenoGO"
type input "support@kenogo.com.au"
type textarea "Your turn to get matched!"
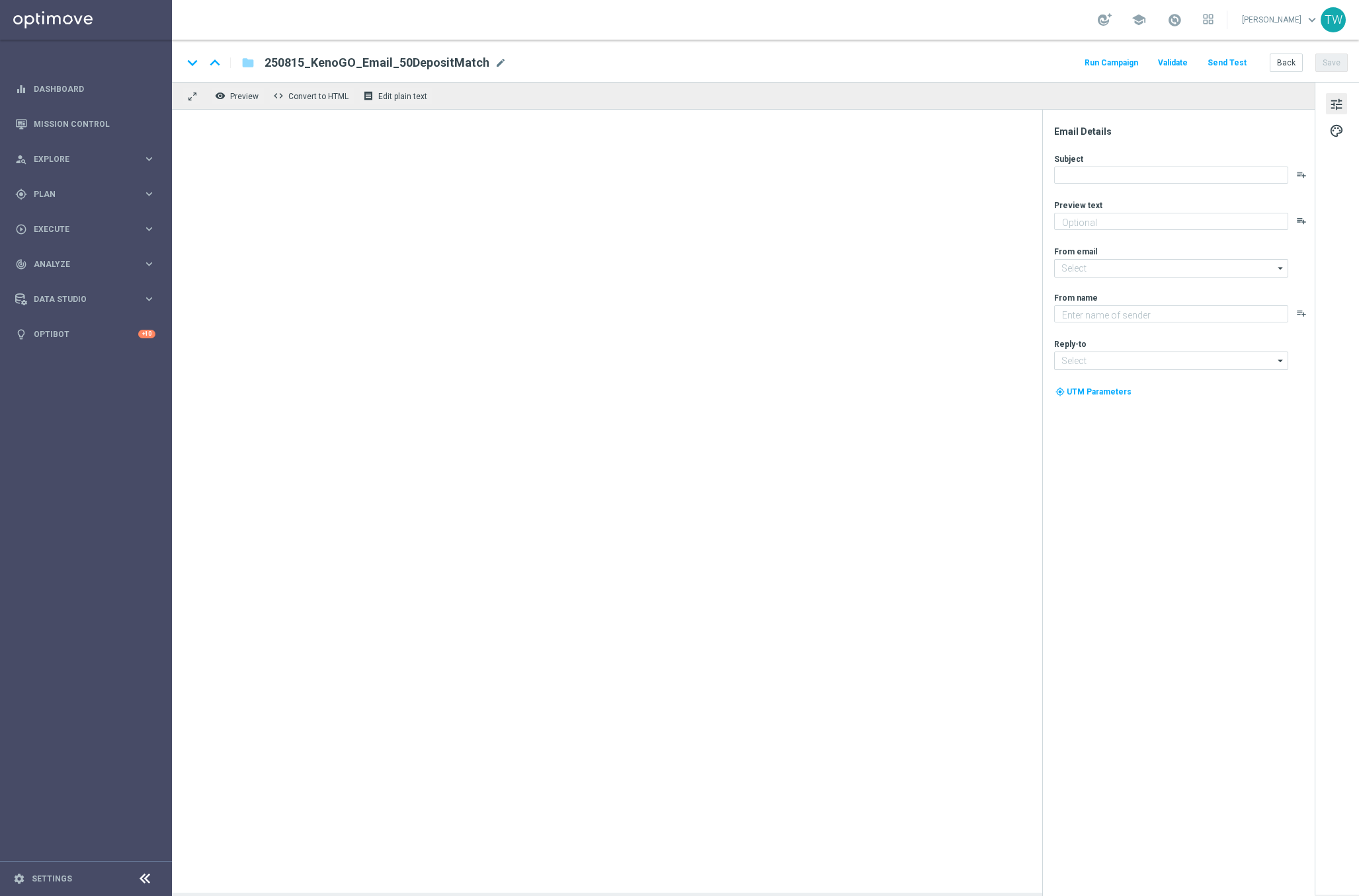
type input "mail@crm.kenogo.com.au"
type textarea "KenoGO"
type input "support@kenogo.com.au"
type textarea "Your turn to get matched!"
type input "[EMAIL_ADDRESS][DOMAIN_NAME]"
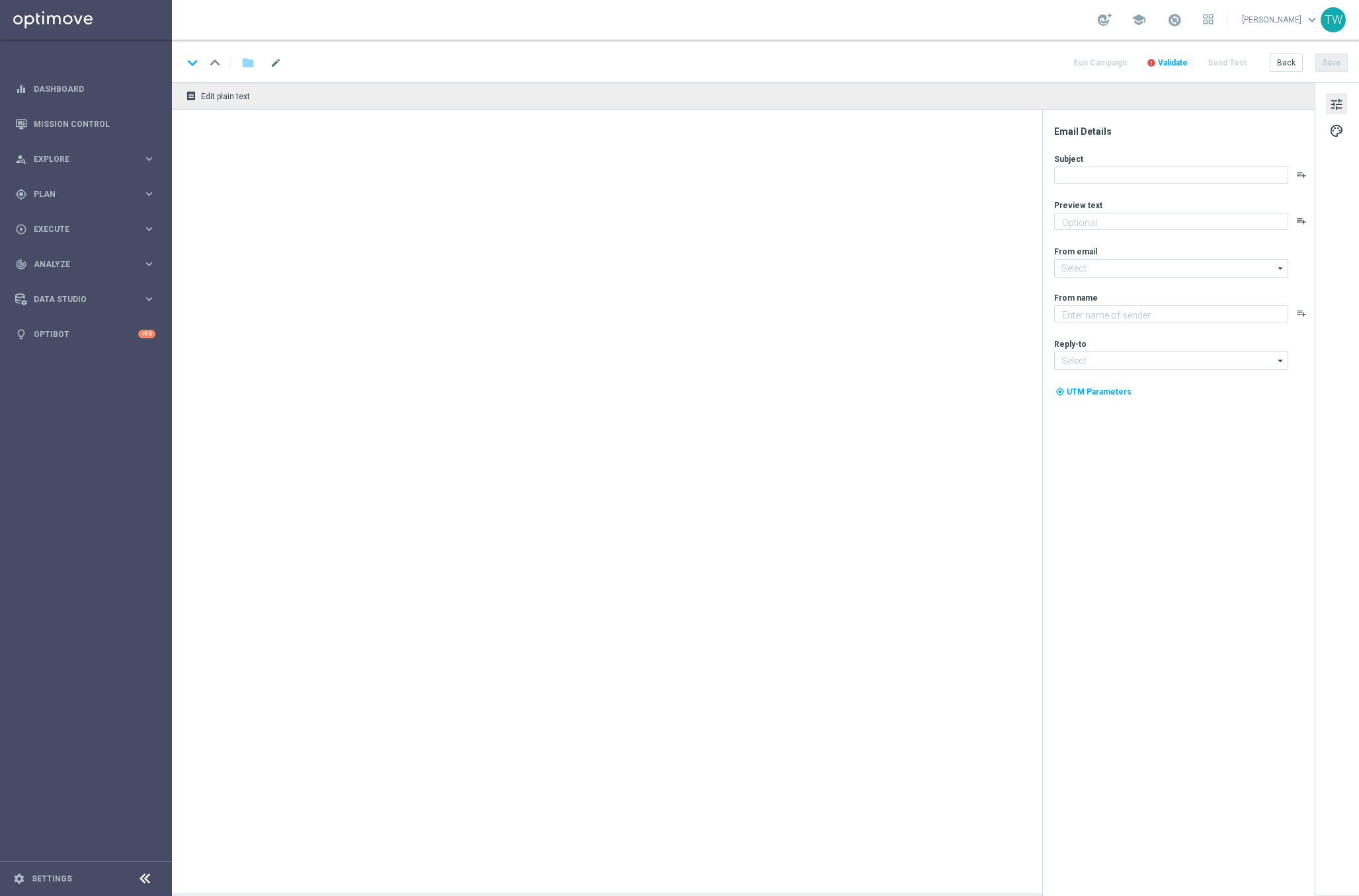
type textarea "KenoGO"
type input "[EMAIL_ADDRESS][DOMAIN_NAME]"
type textarea "Your turn to get matched!"
type input "[EMAIL_ADDRESS][DOMAIN_NAME]"
type textarea "KenoGO"
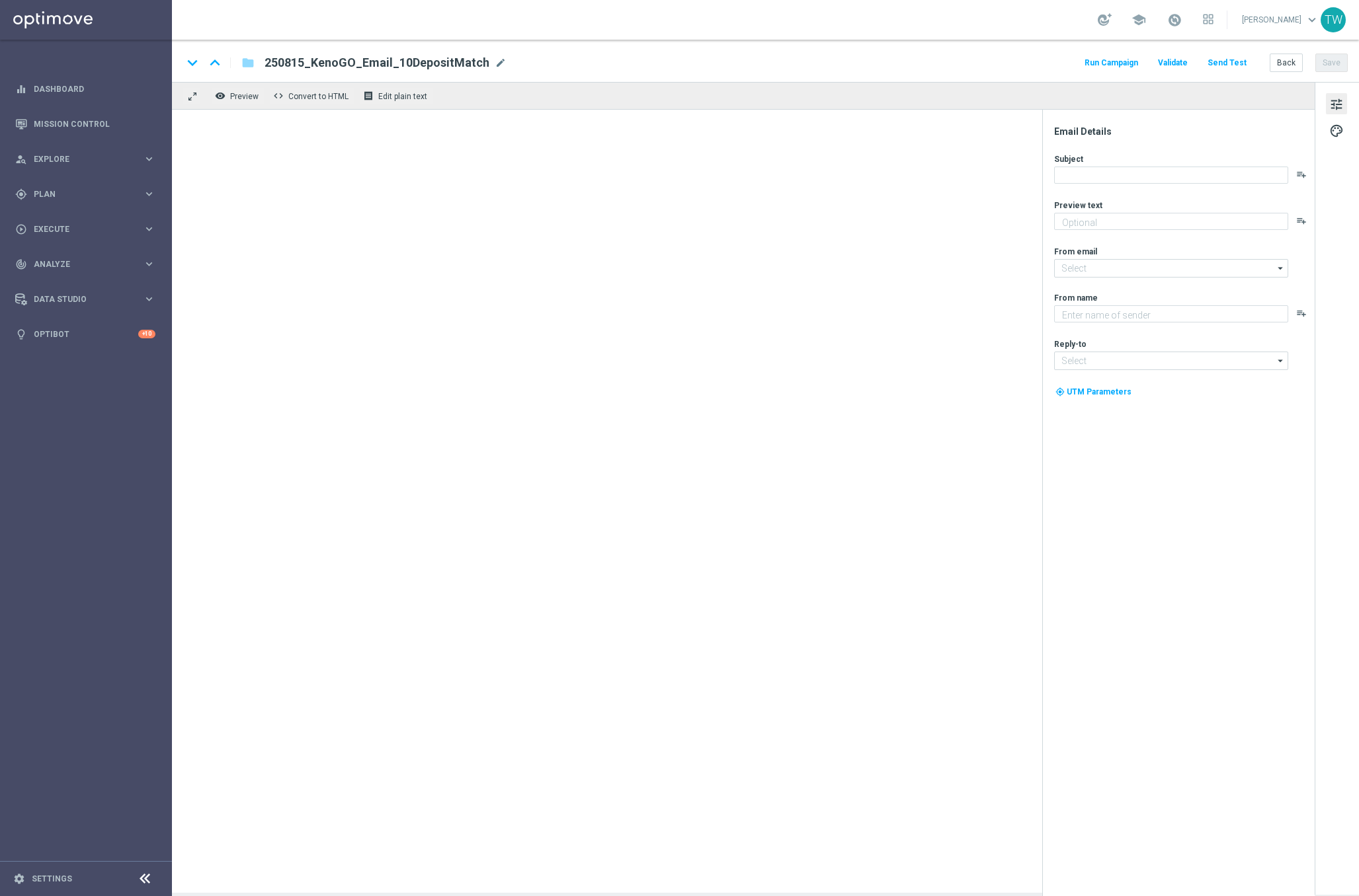
type input "[EMAIL_ADDRESS][DOMAIN_NAME]"
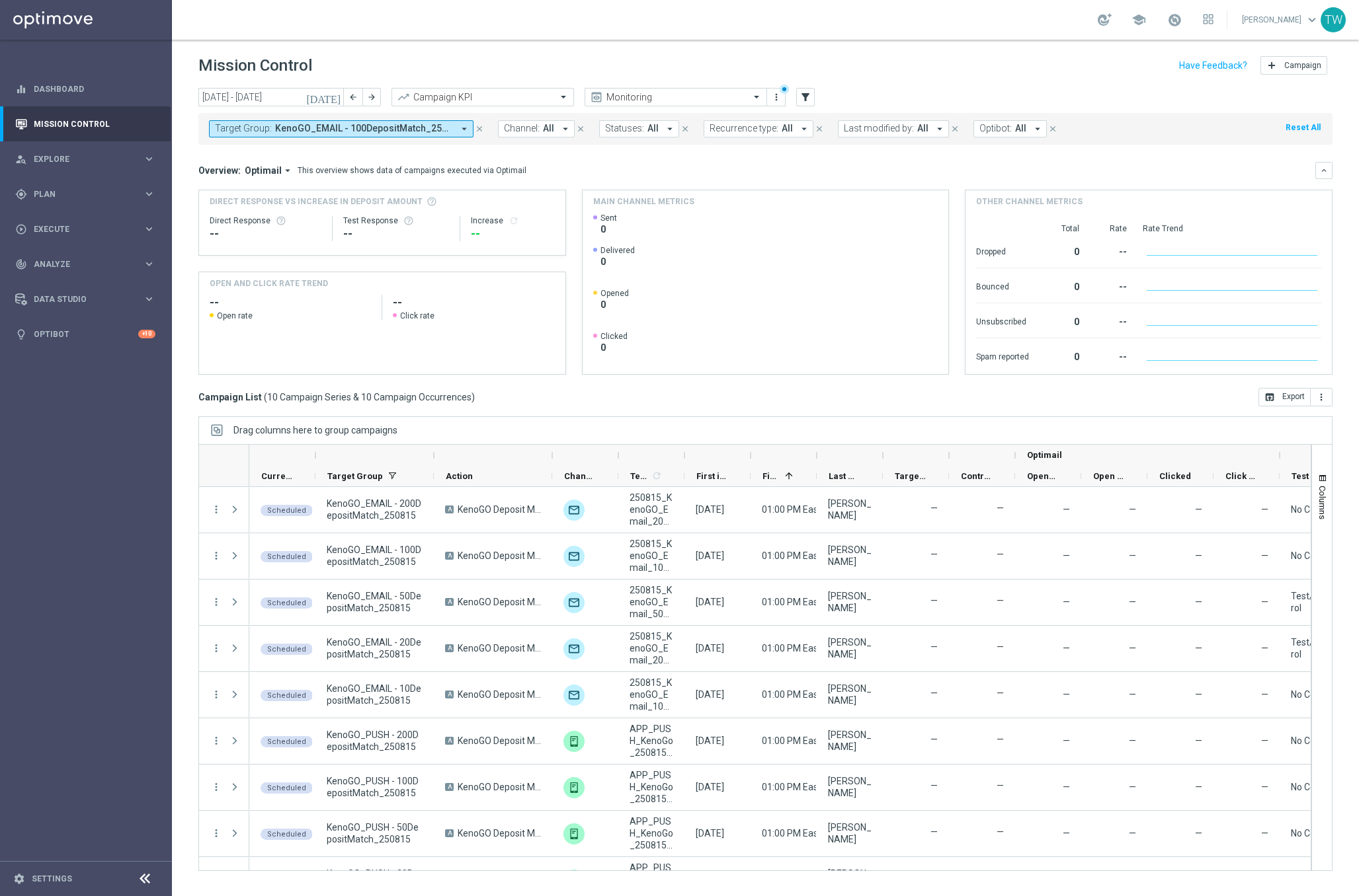
click at [433, 455] on div at bounding box center [434, 455] width 5 height 21
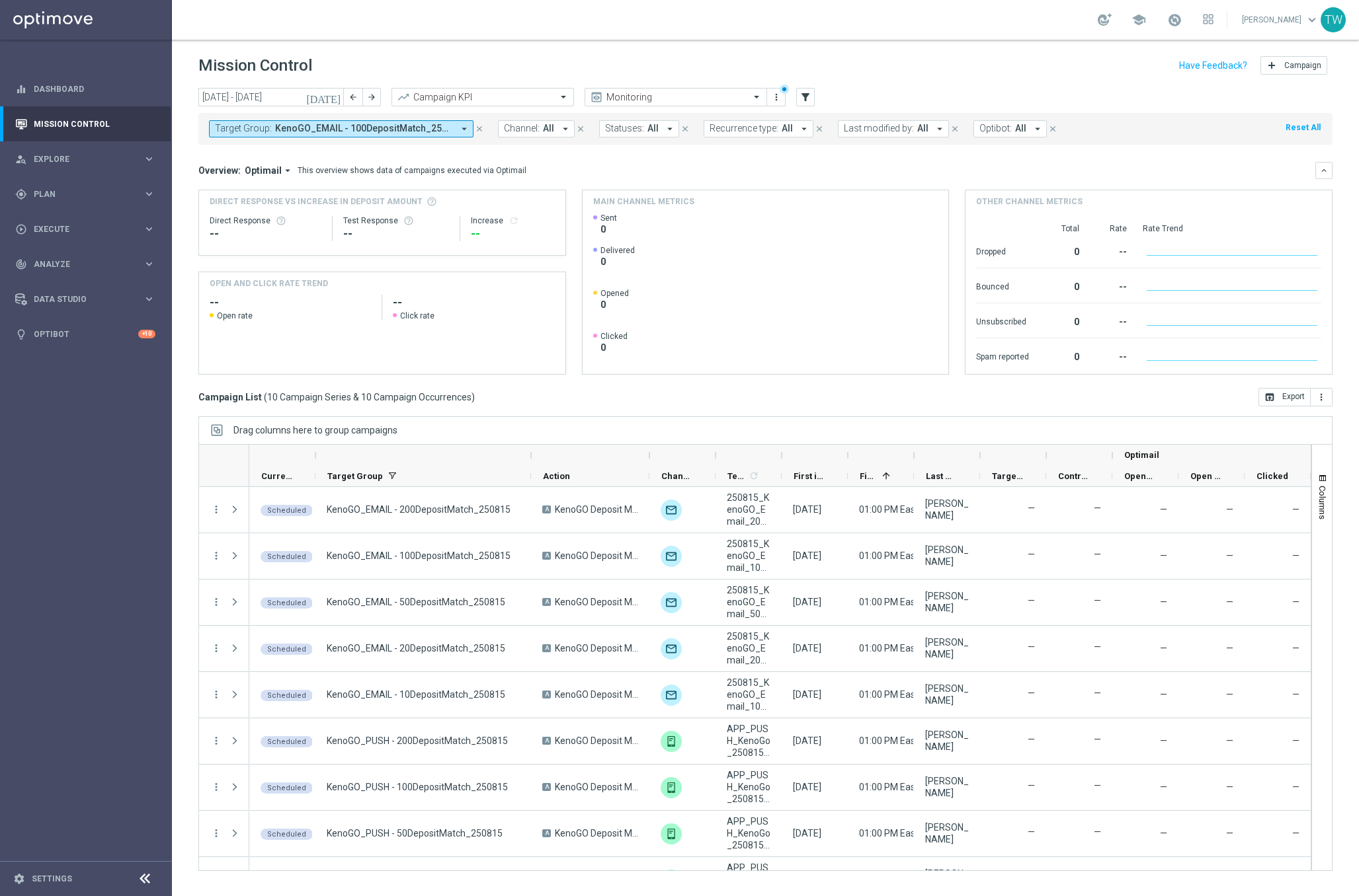
click at [780, 453] on div at bounding box center [781, 455] width 5 height 21
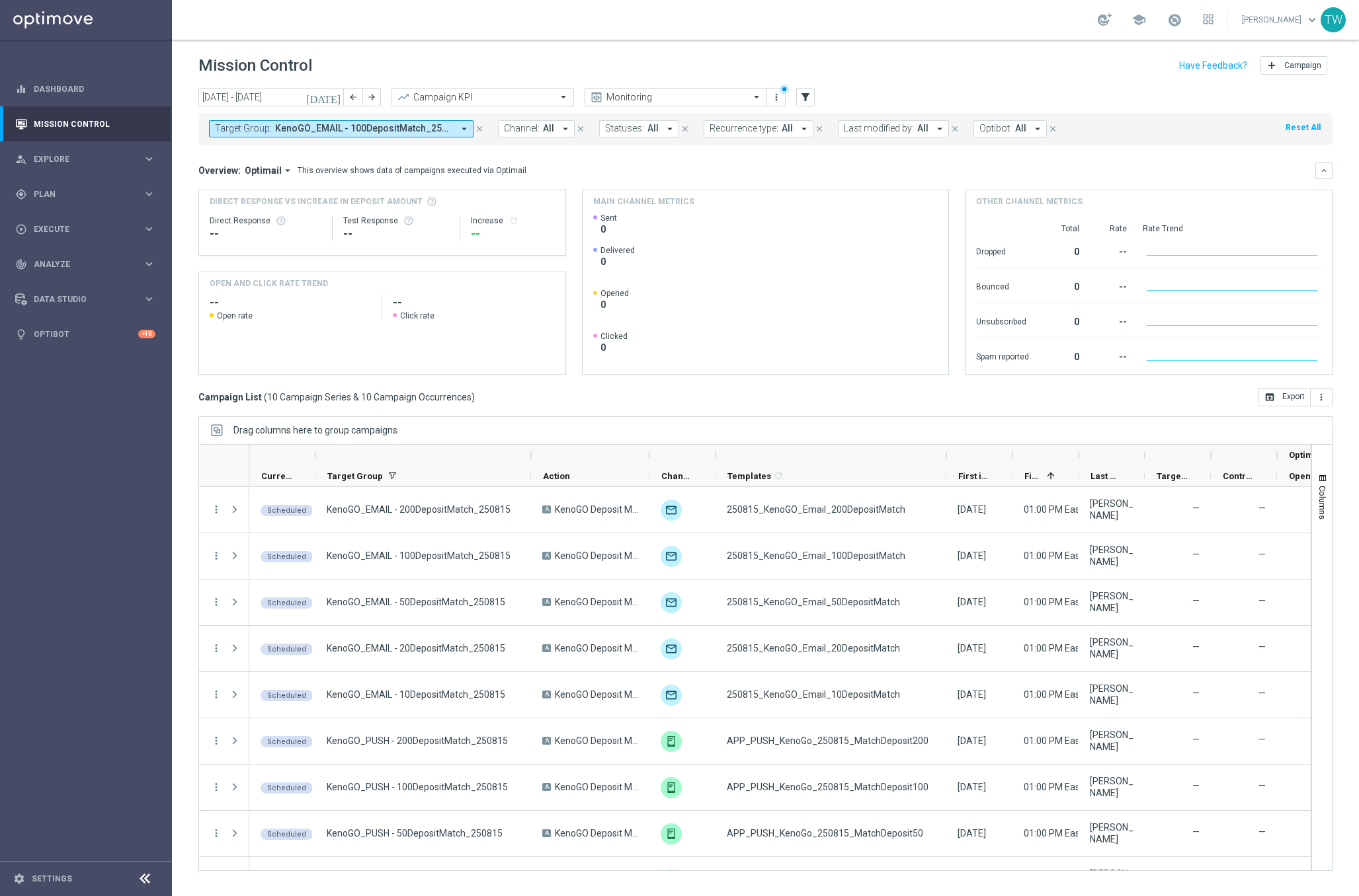
click at [1010, 450] on div at bounding box center [1012, 455] width 5 height 21
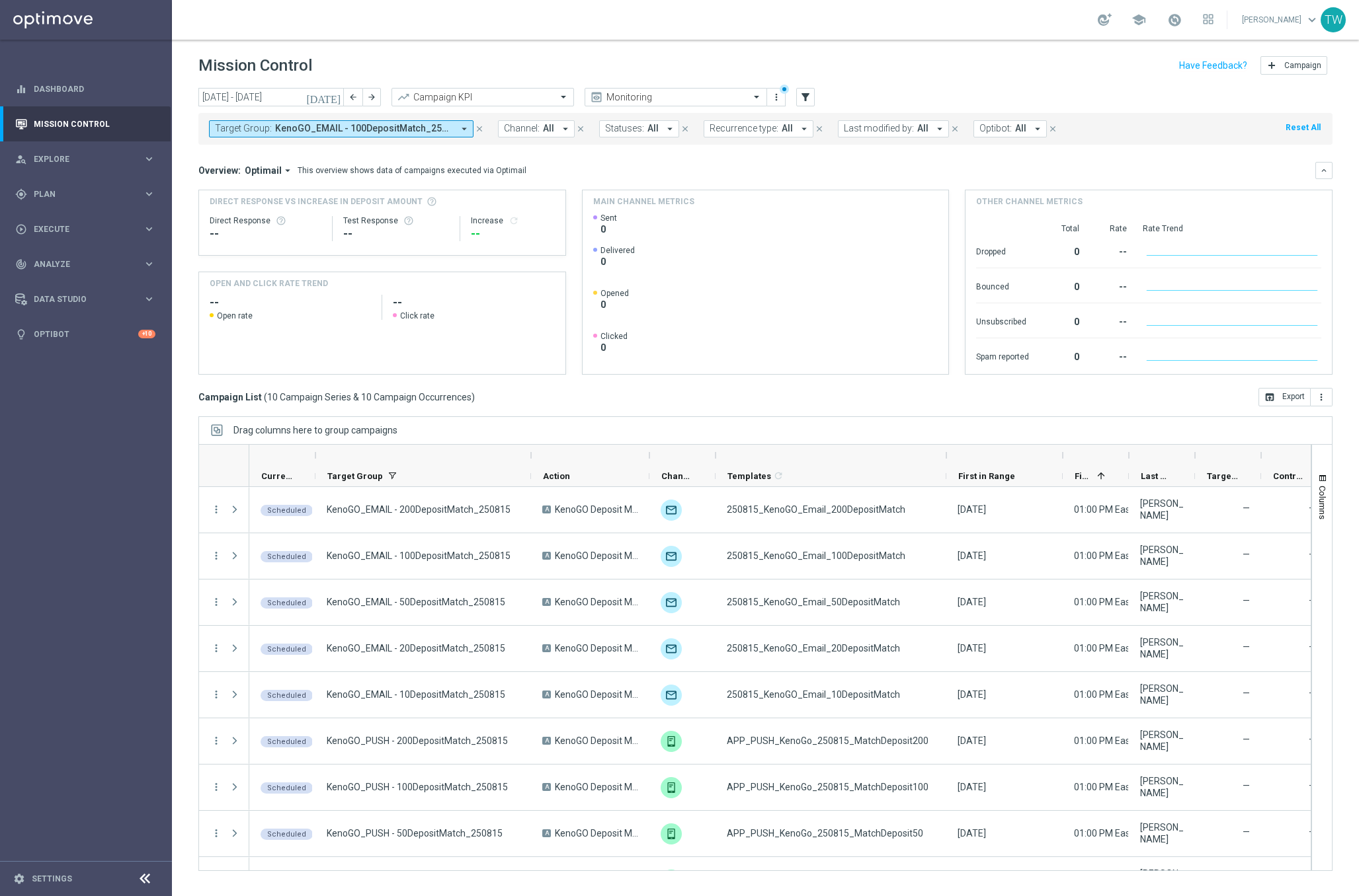
click at [1125, 456] on div at bounding box center [1096, 455] width 66 height 21
click at [1126, 456] on div at bounding box center [1129, 455] width 5 height 21
click at [1117, 456] on div at bounding box center [1096, 455] width 43 height 21
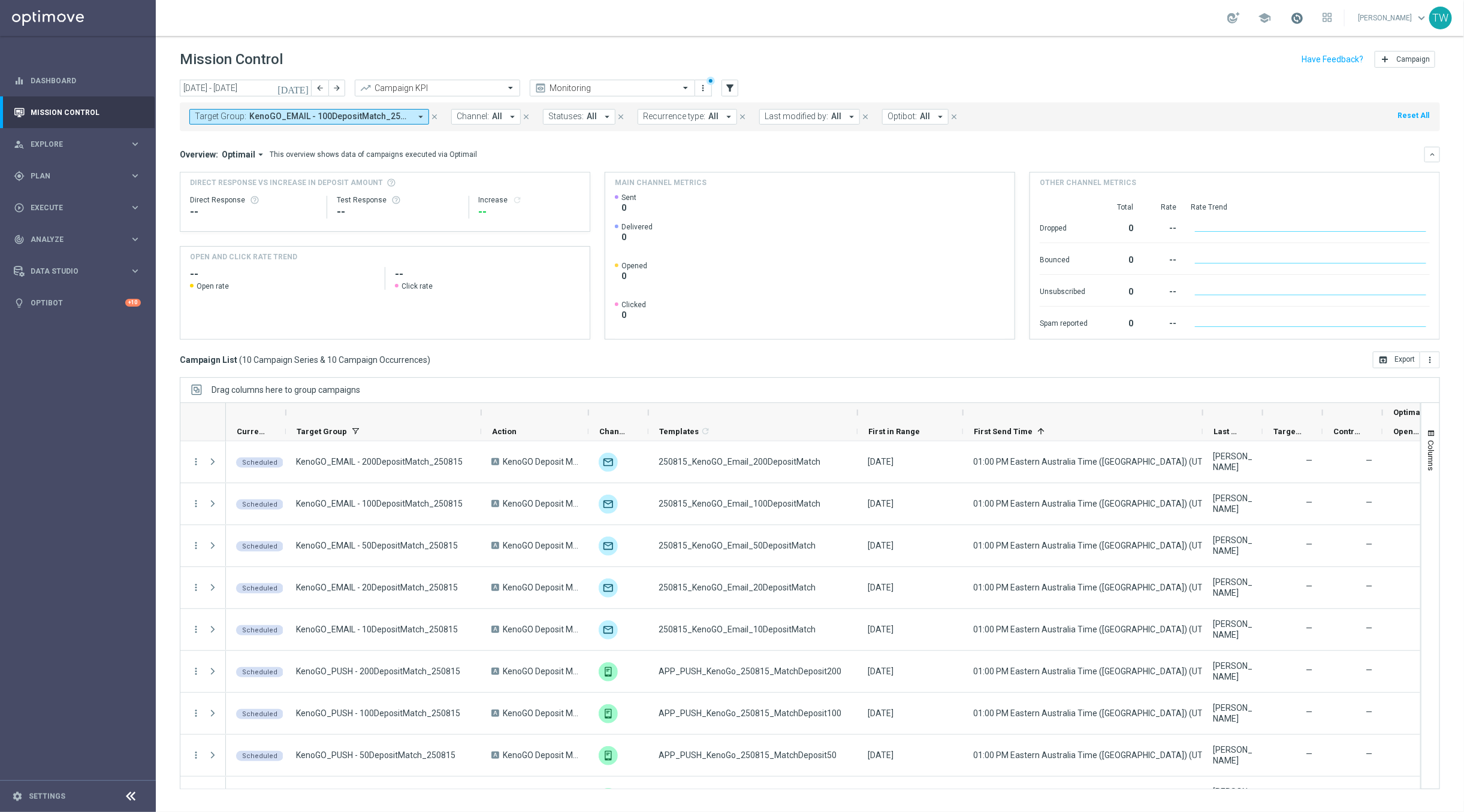
click at [1231, 13] on span at bounding box center [1297, 18] width 13 height 13
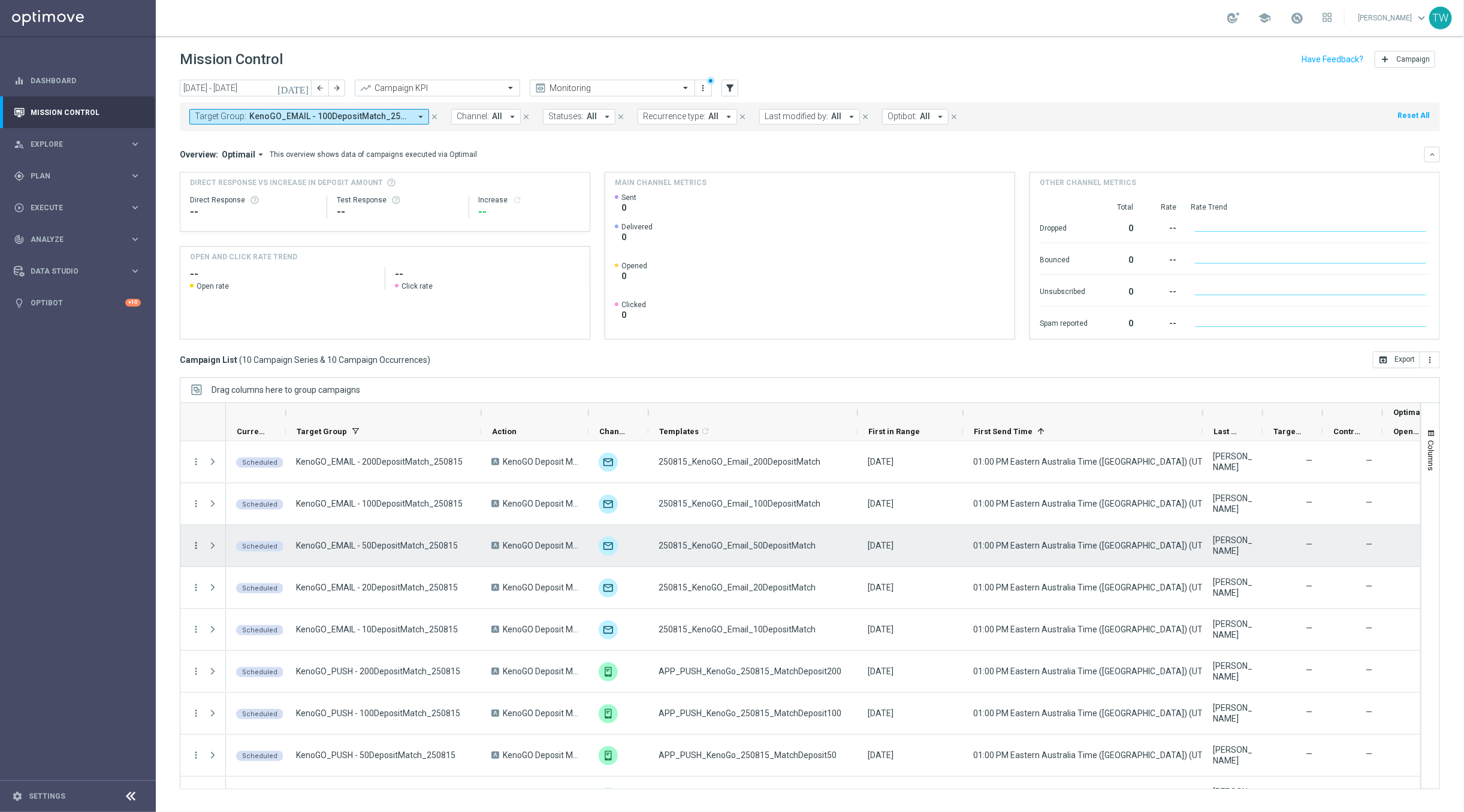
click at [194, 542] on icon "more_vert" at bounding box center [195, 545] width 11 height 11
click at [281, 557] on div "list Campaign Details" at bounding box center [268, 553] width 135 height 16
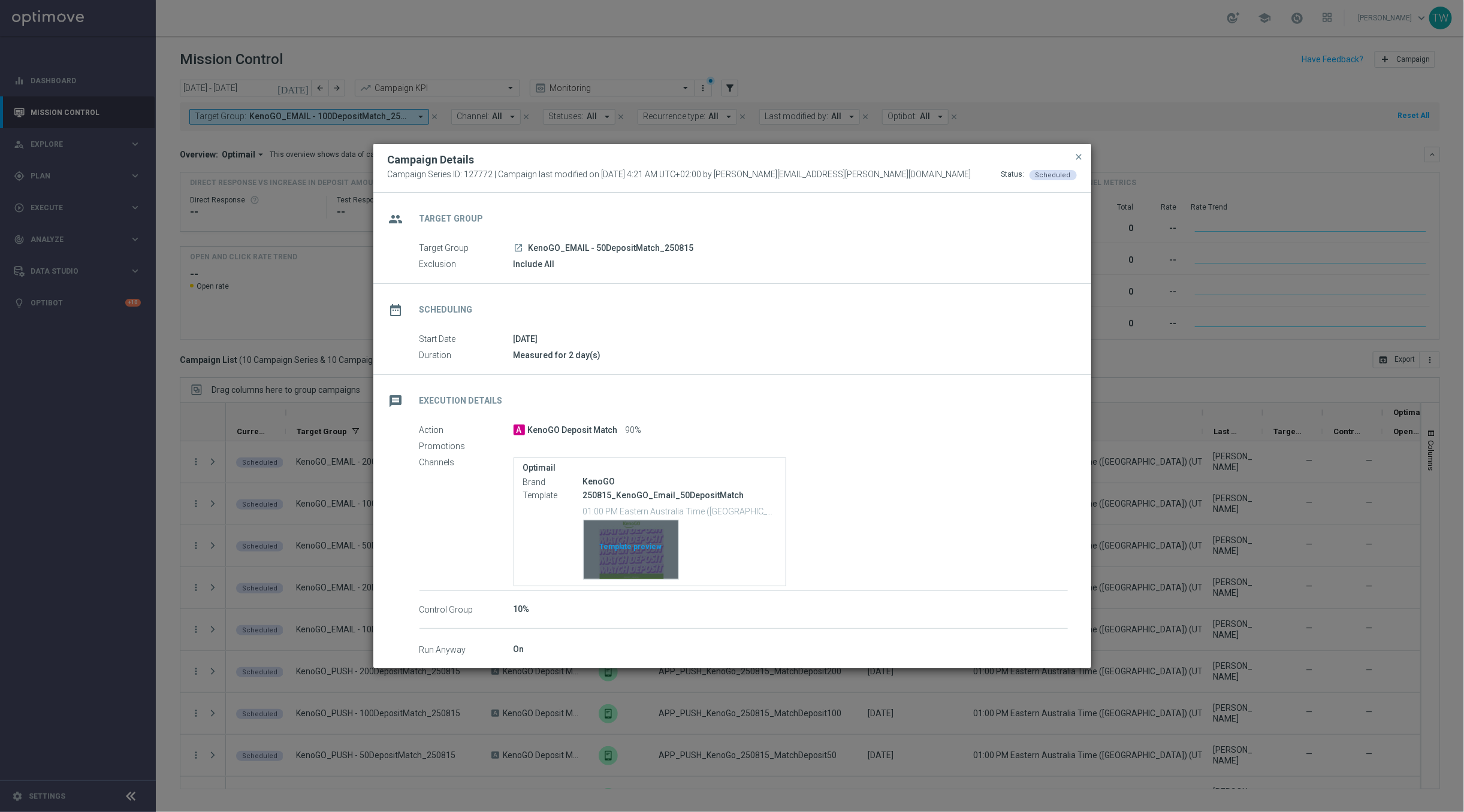
click at [626, 550] on div "Template preview" at bounding box center [630, 550] width 94 height 59
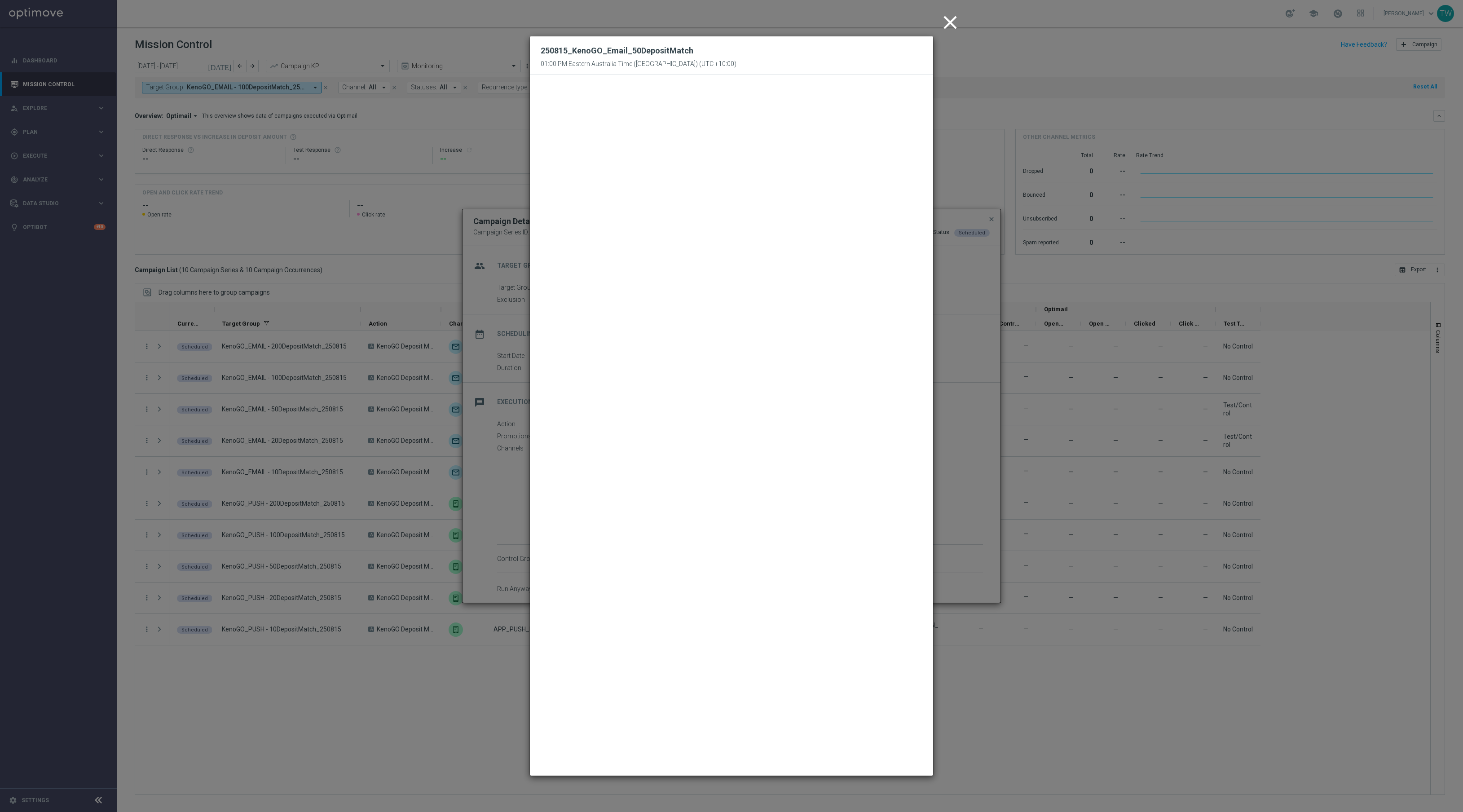
click at [922, 27] on icon "close" at bounding box center [950, 22] width 23 height 23
